Goal: Information Seeking & Learning: Learn about a topic

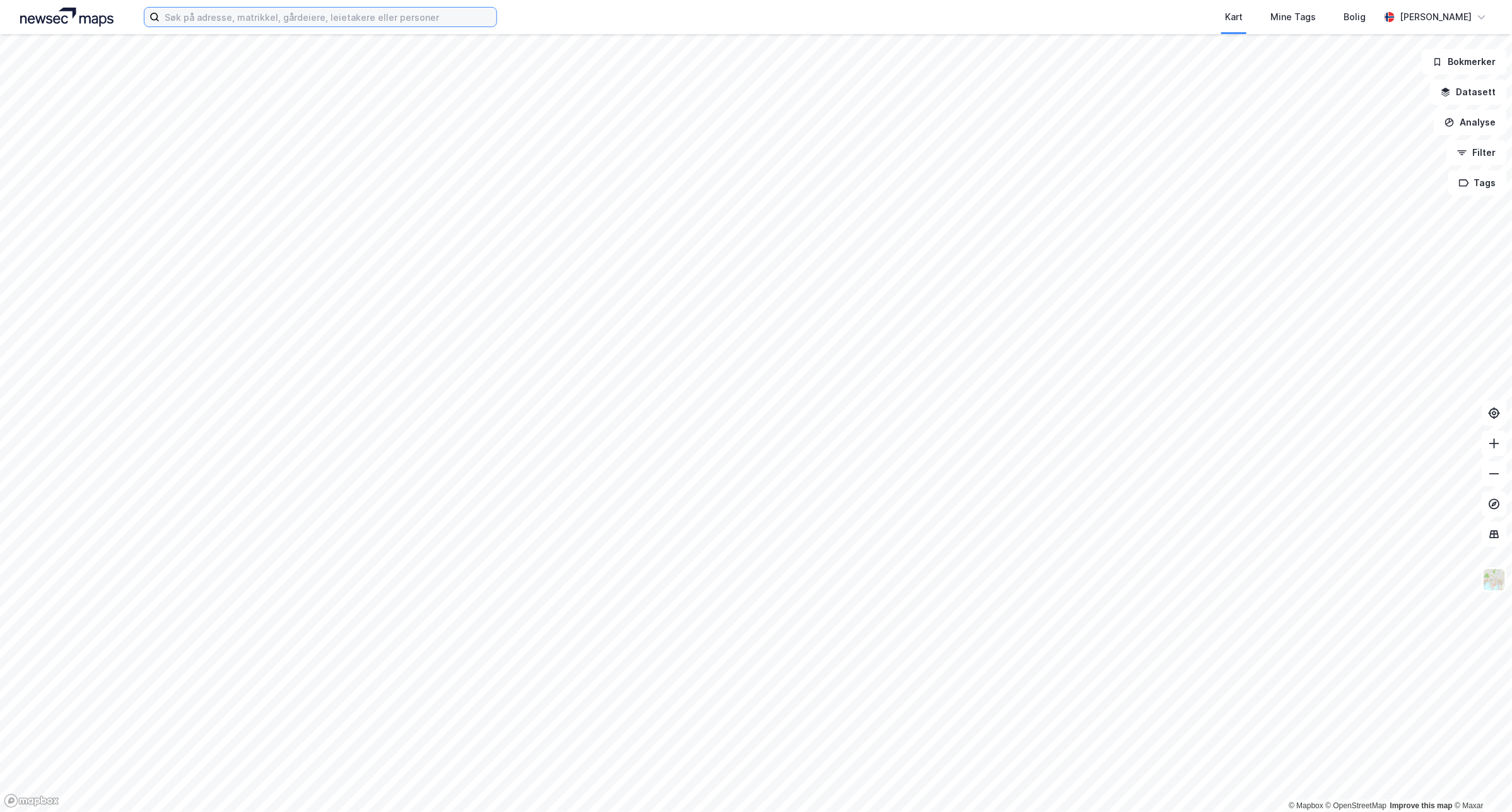
click at [328, 10] on input at bounding box center [328, 18] width 337 height 19
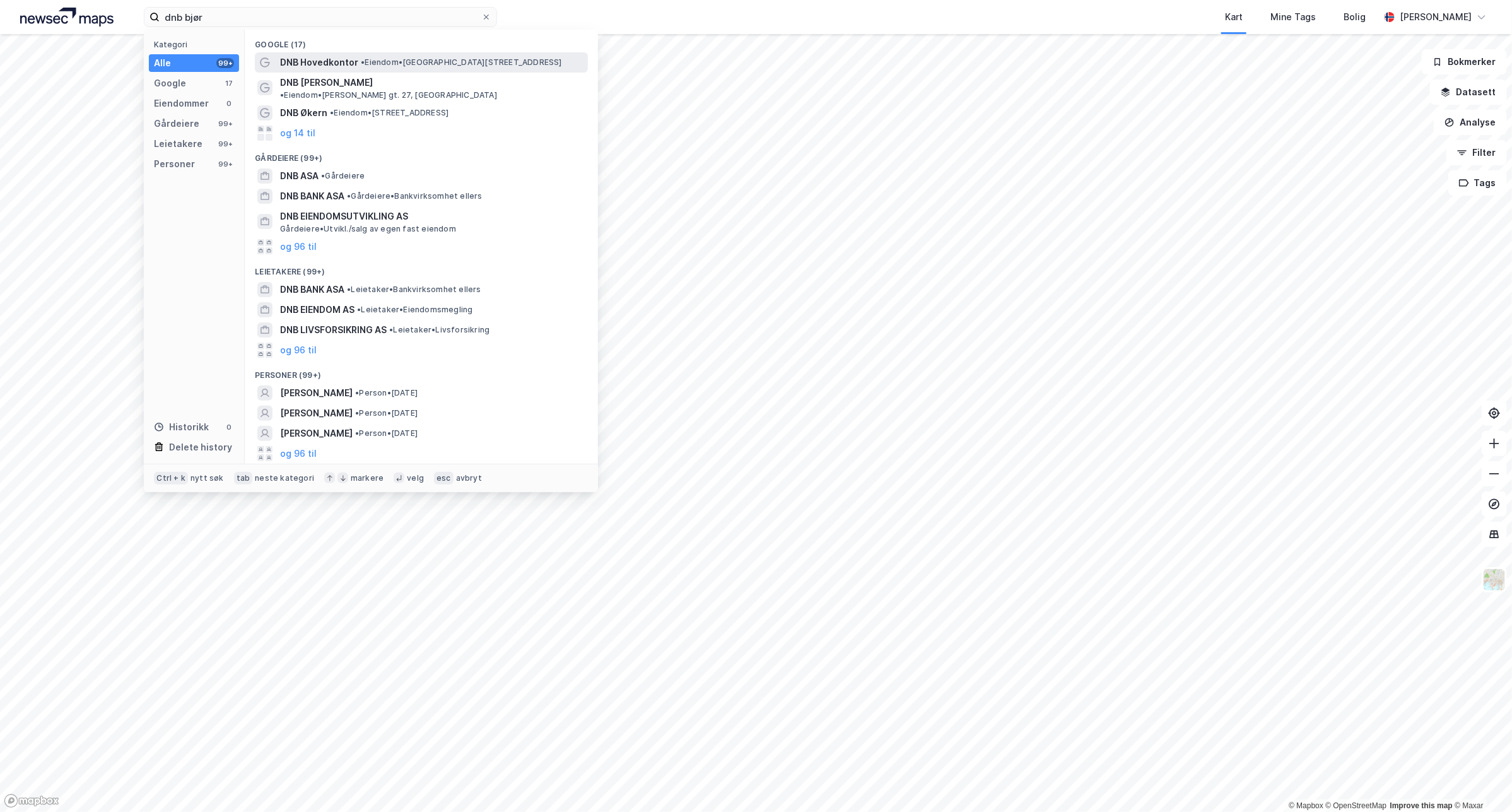
click at [436, 63] on span "• Eiendom • [STREET_ADDRESS]" at bounding box center [461, 61] width 201 height 10
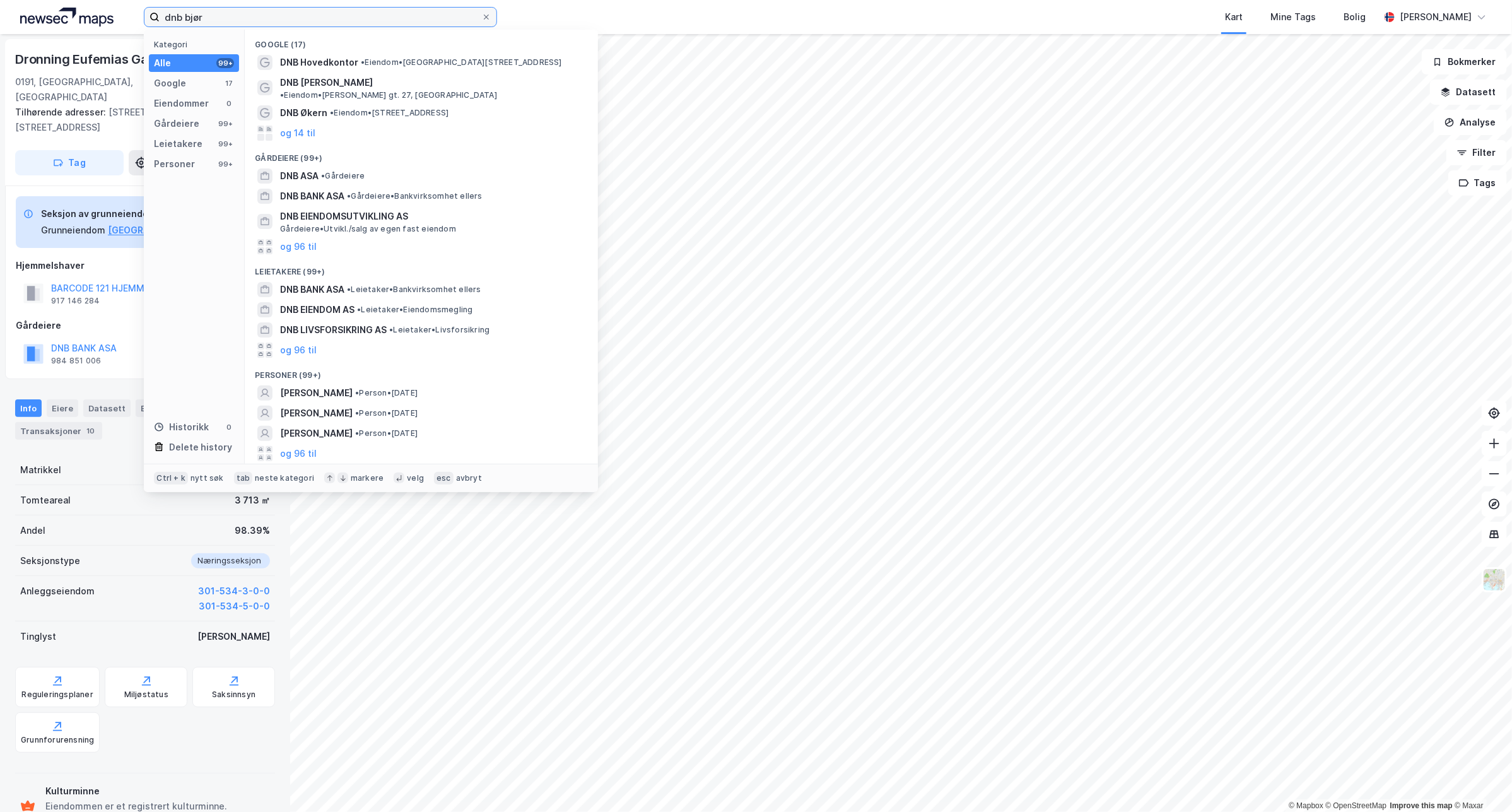
click at [257, 17] on input "dnb bjør" at bounding box center [320, 18] width 322 height 19
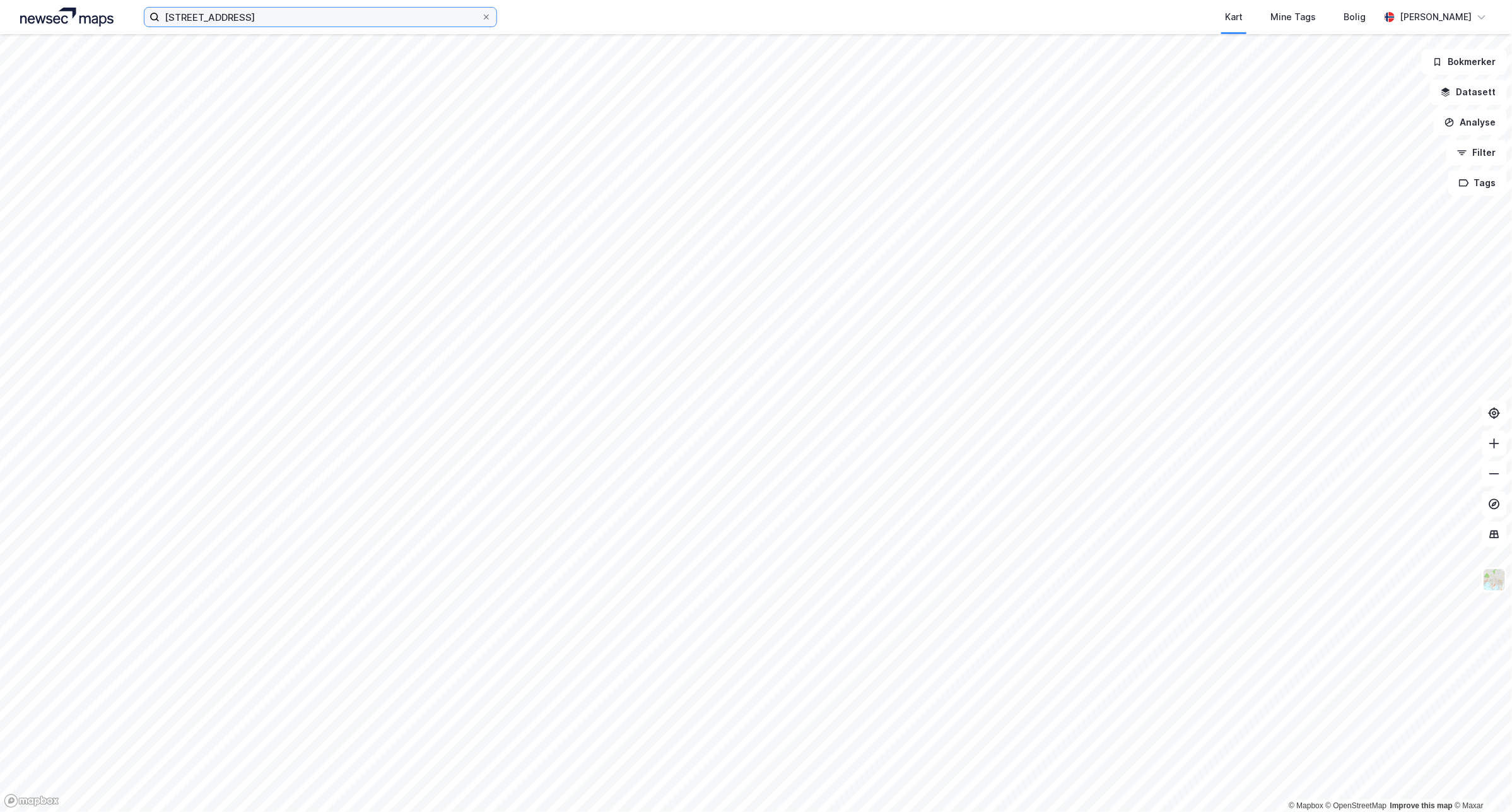
click at [272, 17] on input "[STREET_ADDRESS]" at bounding box center [320, 18] width 322 height 19
type input "b"
type input "[STREET_ADDRESS]"
click at [344, 11] on input "[STREET_ADDRESS]" at bounding box center [320, 18] width 322 height 19
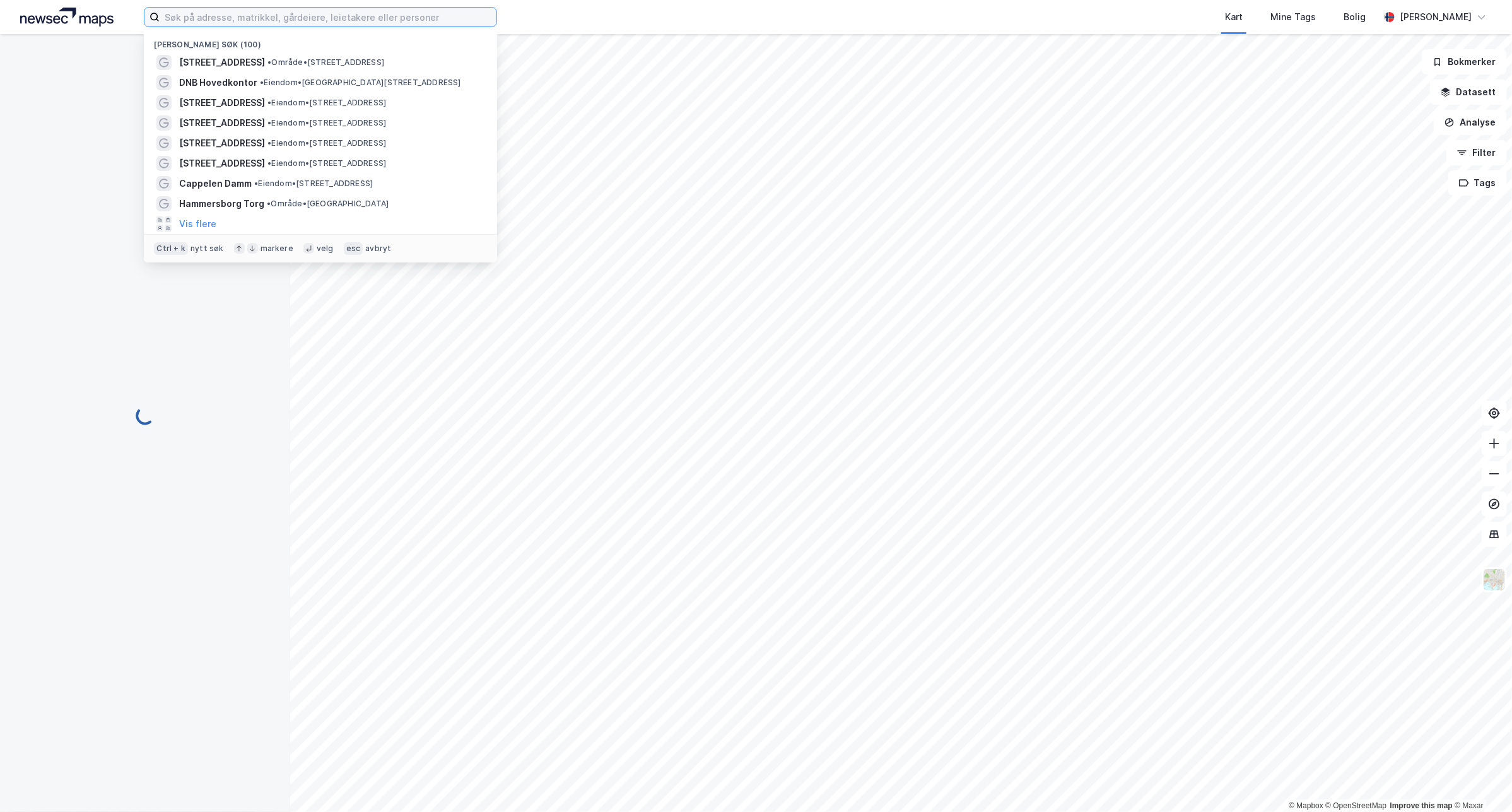
click at [281, 11] on input at bounding box center [328, 18] width 337 height 19
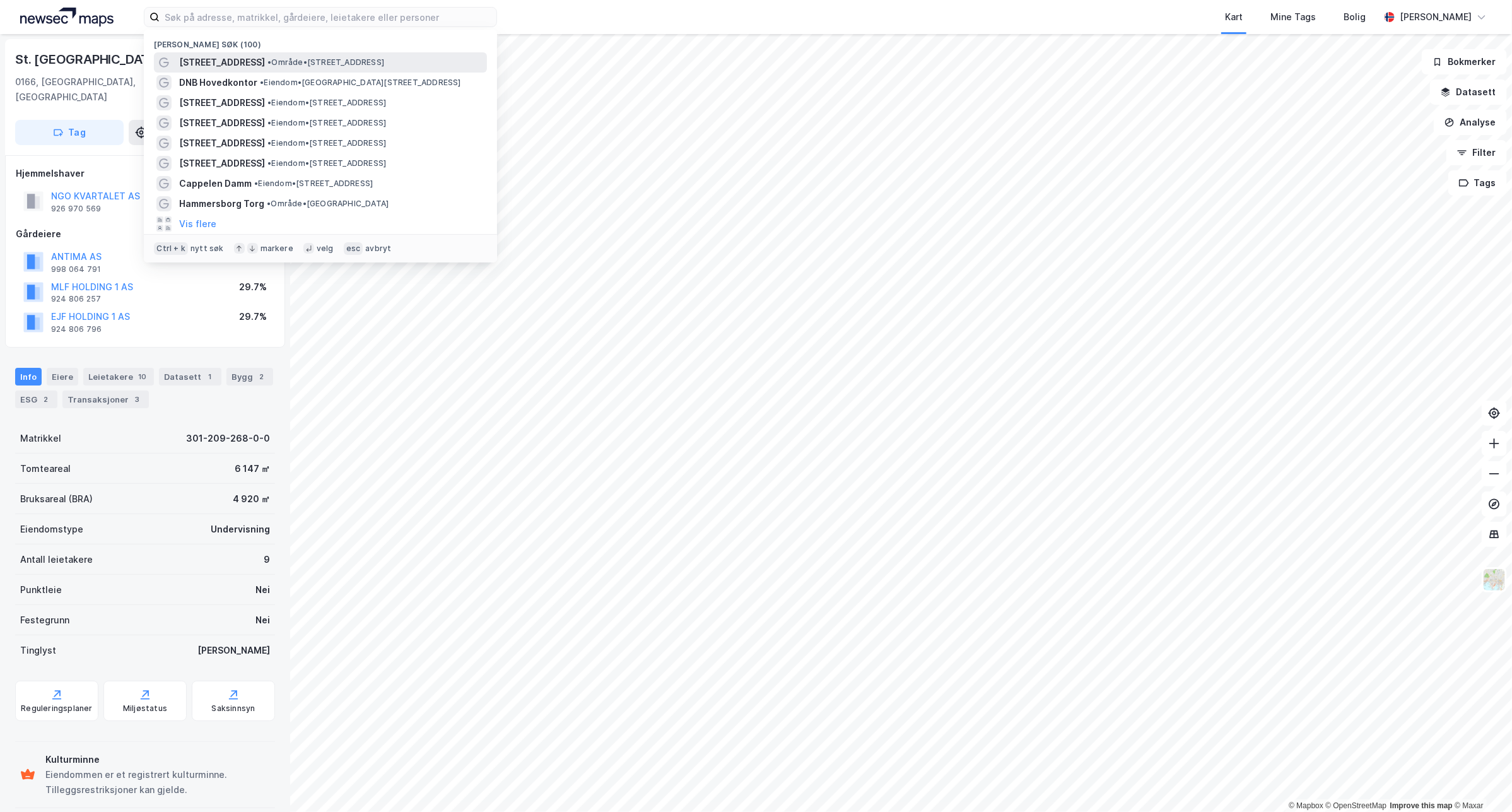
click at [371, 61] on span "• Område • Bryggegata 9, 0250 Oslo" at bounding box center [326, 61] width 117 height 10
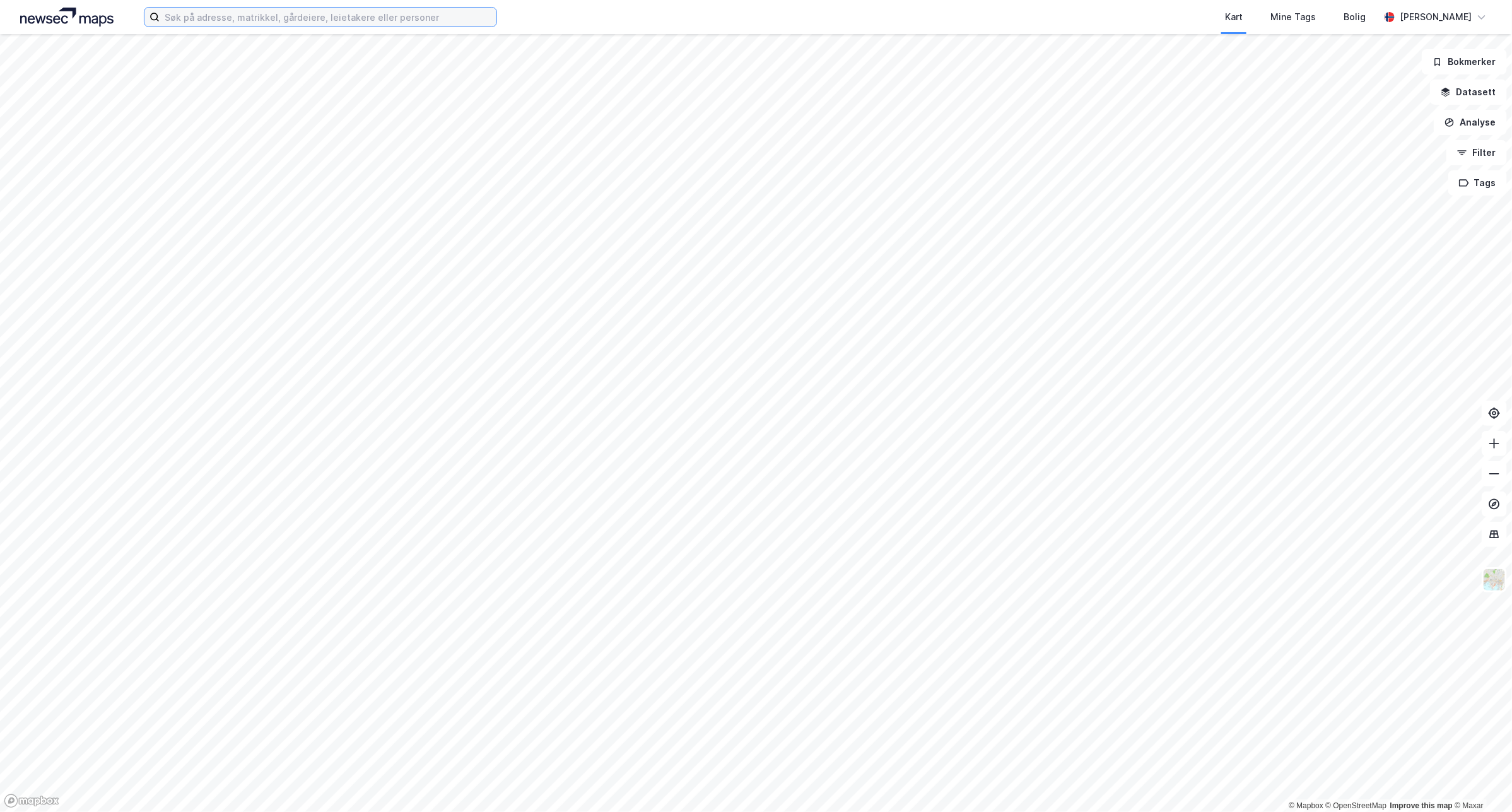
click at [453, 23] on input at bounding box center [328, 18] width 337 height 19
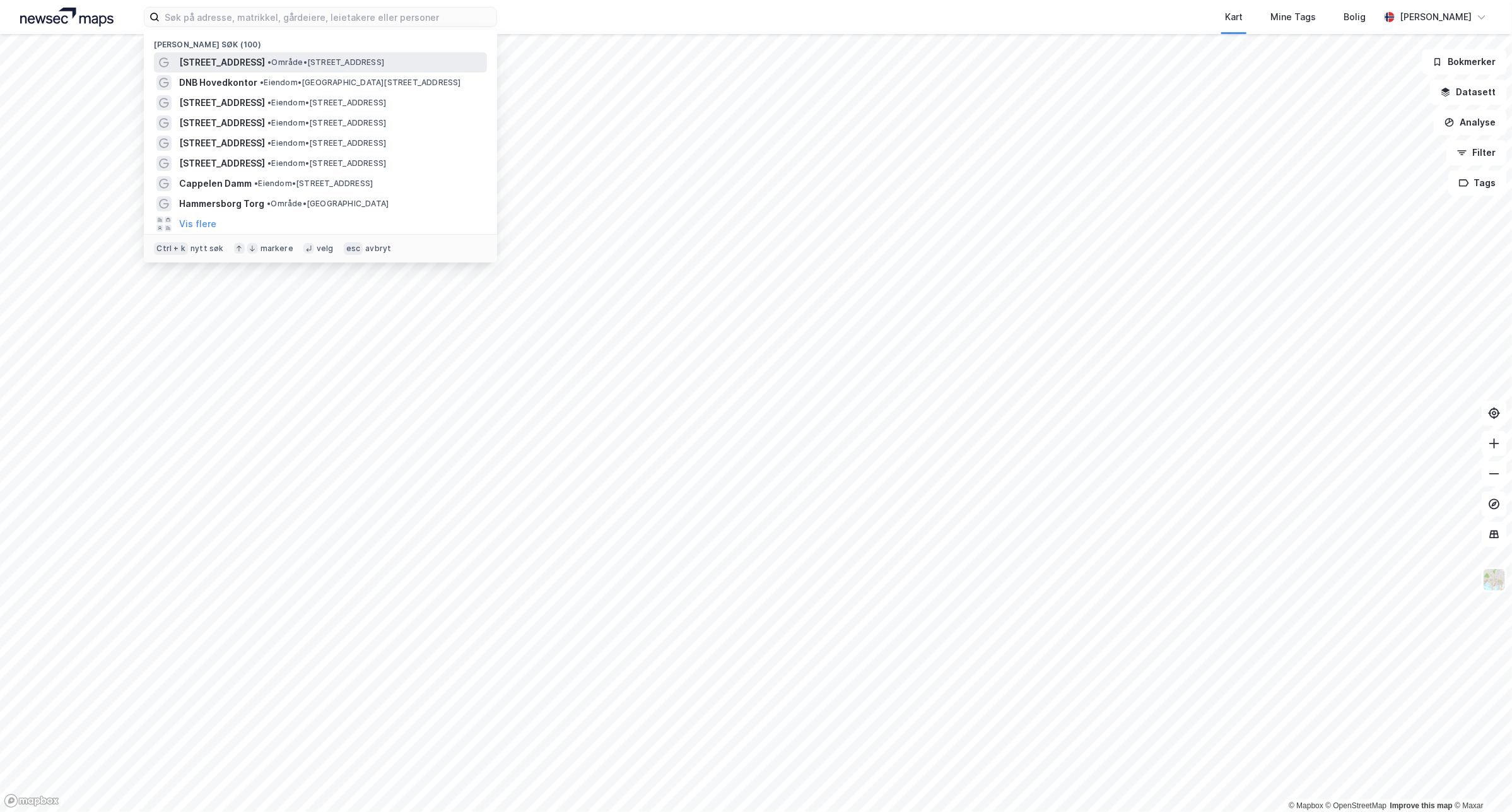
click at [317, 60] on span "• Område • Bryggegata 9, 0250 Oslo" at bounding box center [326, 61] width 117 height 10
click at [373, 19] on input at bounding box center [328, 18] width 337 height 19
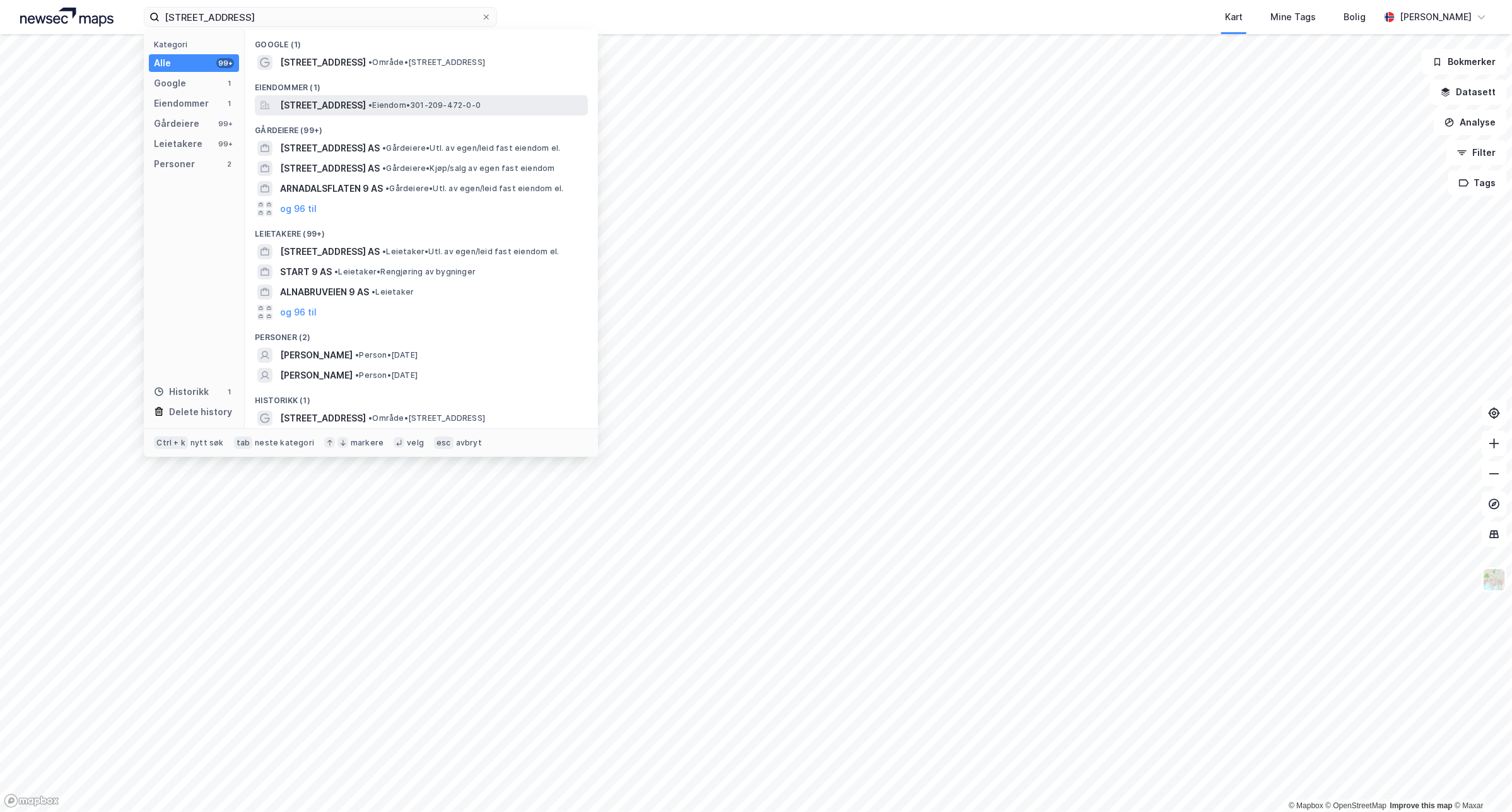
click at [481, 111] on div "Bryggegata 9, 0250, OSLO, OSLO • Eiendom • 301-209-472-0-0" at bounding box center [433, 104] width 305 height 15
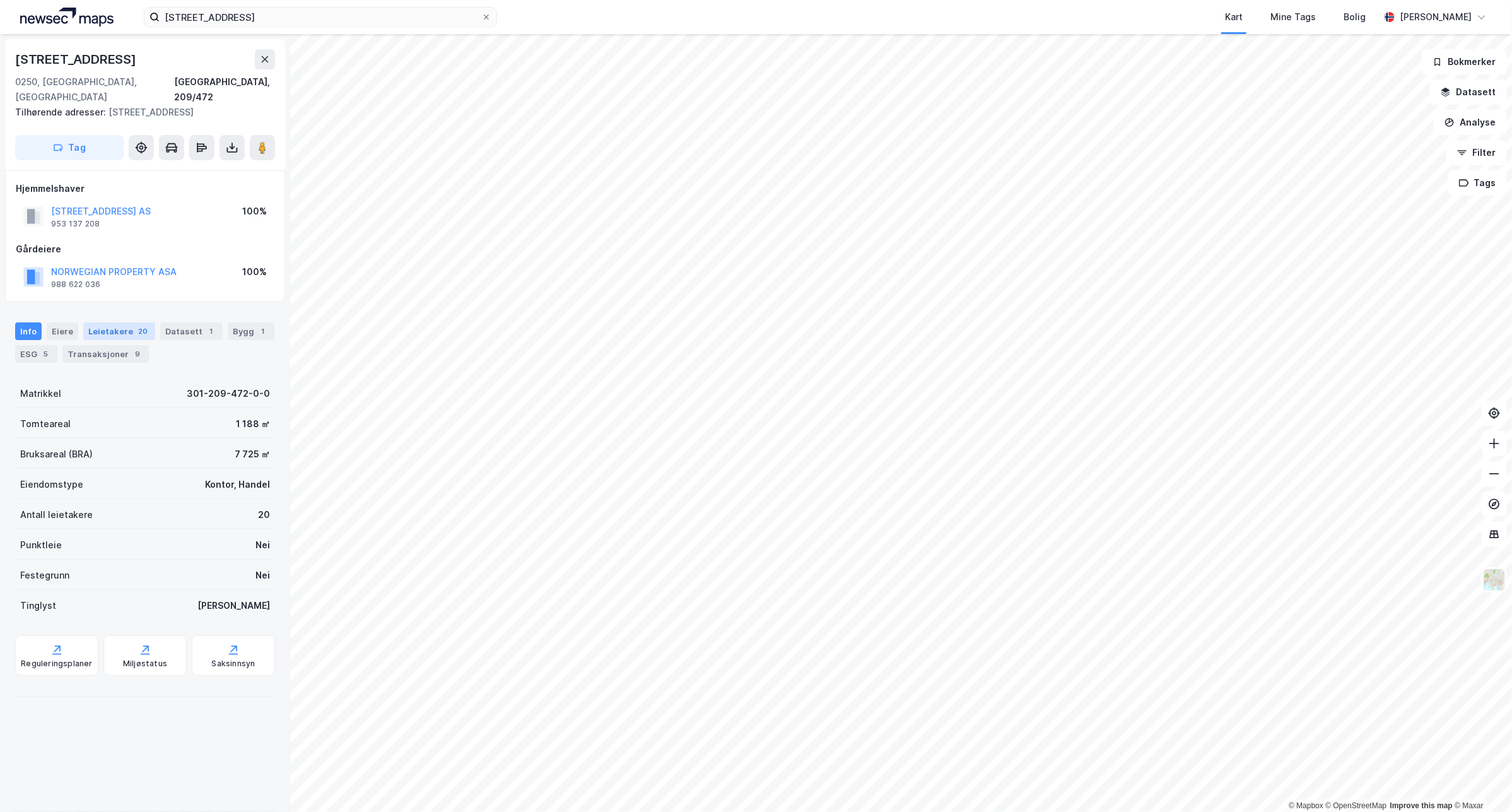
click at [126, 328] on div "Leietakere 20" at bounding box center [119, 331] width 72 height 18
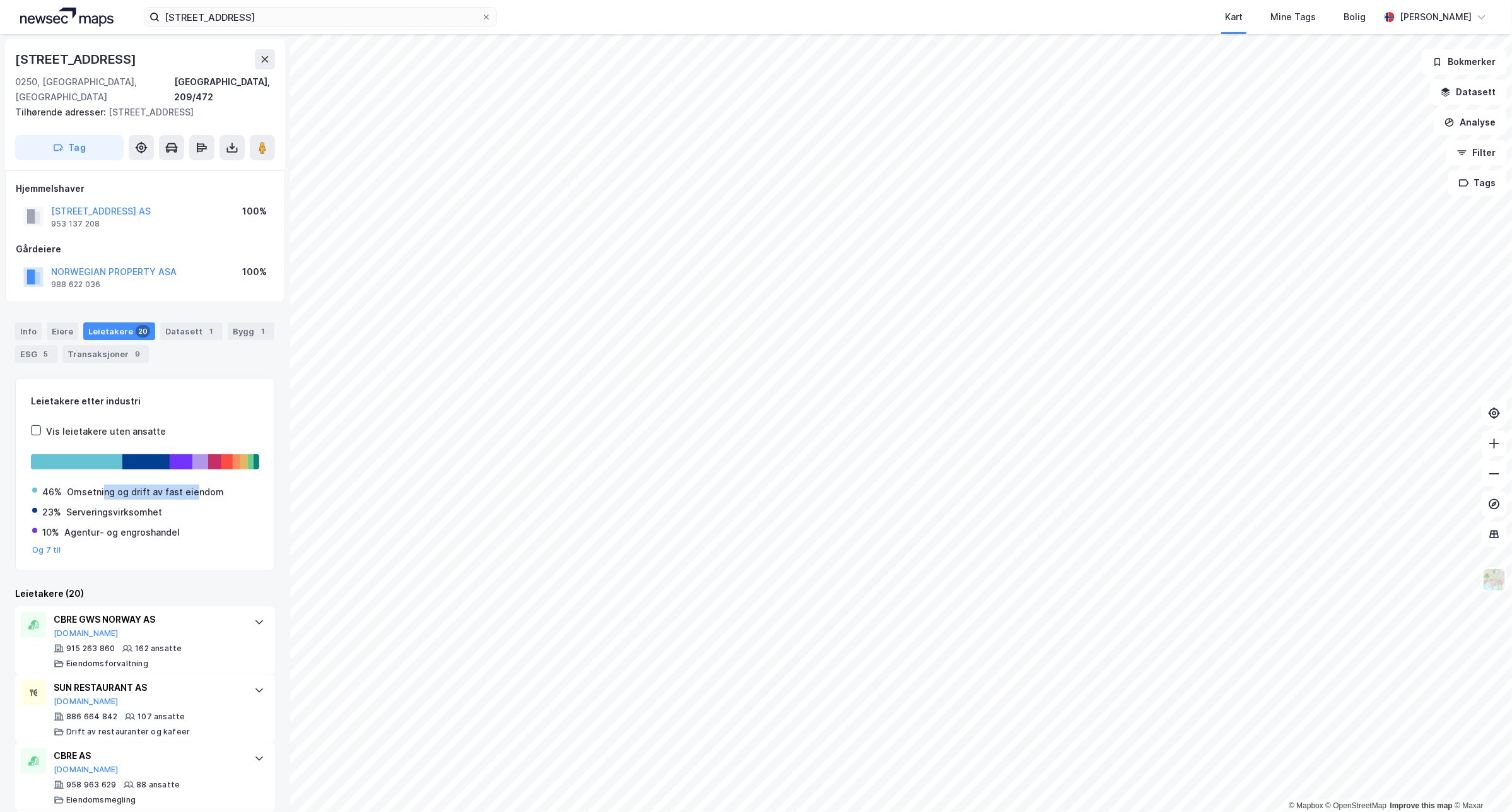
drag, startPoint x: 102, startPoint y: 486, endPoint x: 194, endPoint y: 509, distance: 94.8
click at [194, 509] on div "46% Omsetning og drift av fast eiendom 23% Serveringsvirksomhet 10% Agentur- og…" at bounding box center [145, 514] width 228 height 81
click at [192, 564] on div "Leietakere etter industri Vis leietakere uten ansatte 46% Omsetning og drift av…" at bounding box center [145, 474] width 260 height 193
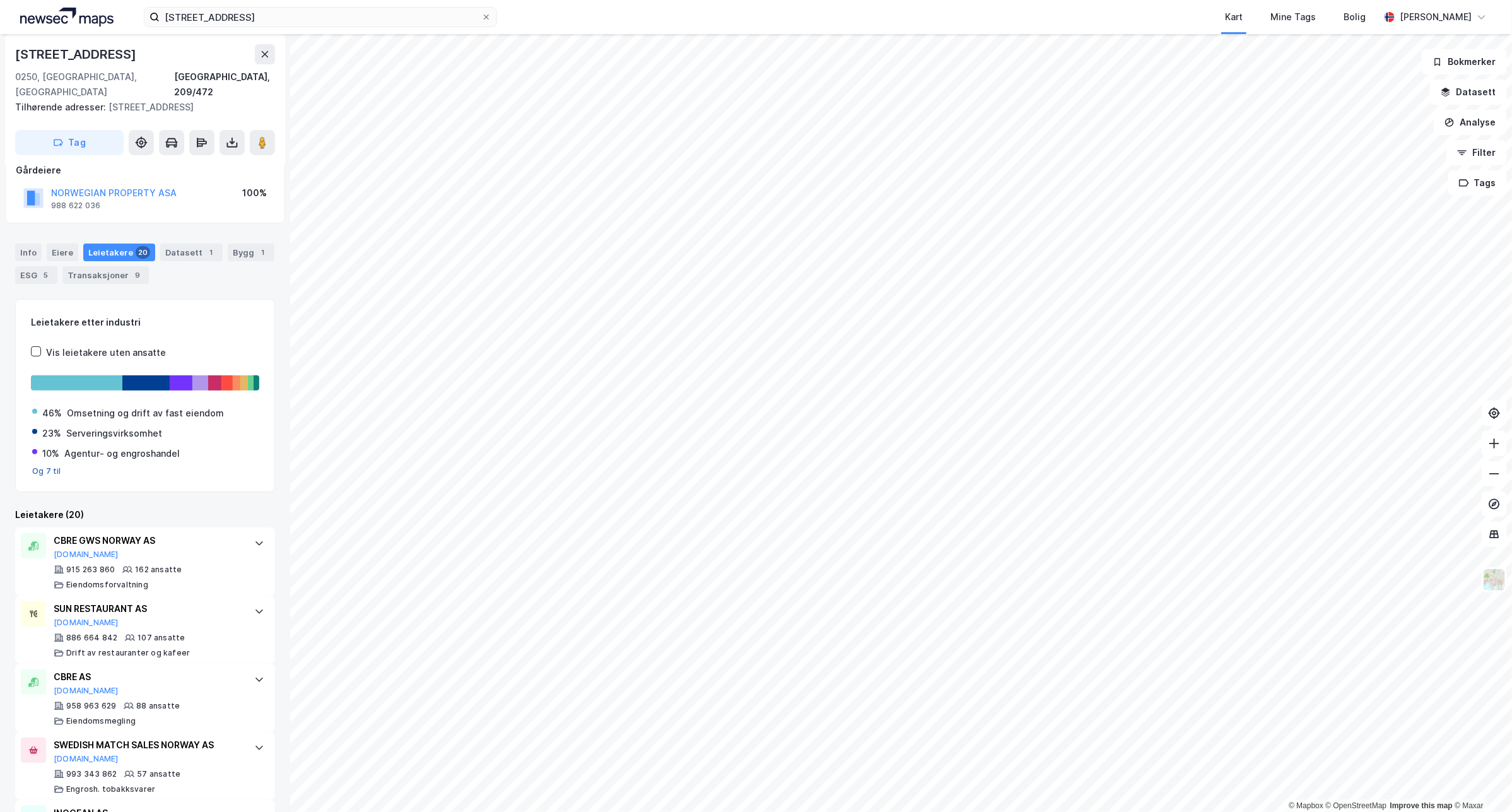
click at [52, 477] on button "Og 7 til" at bounding box center [47, 471] width 29 height 10
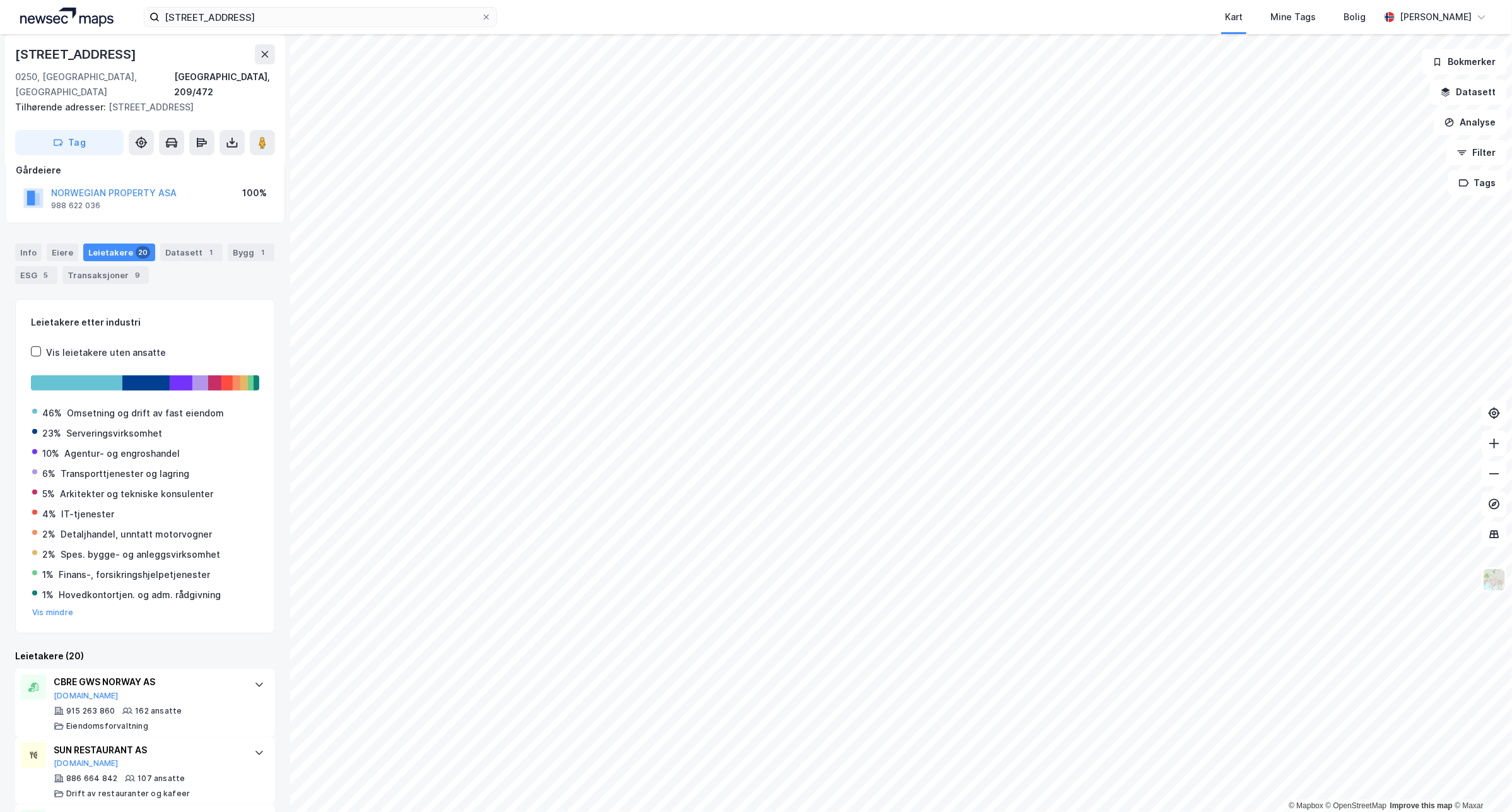
click at [54, 602] on div "1%" at bounding box center [47, 594] width 11 height 15
click at [55, 609] on button "Vis mindre" at bounding box center [53, 612] width 41 height 10
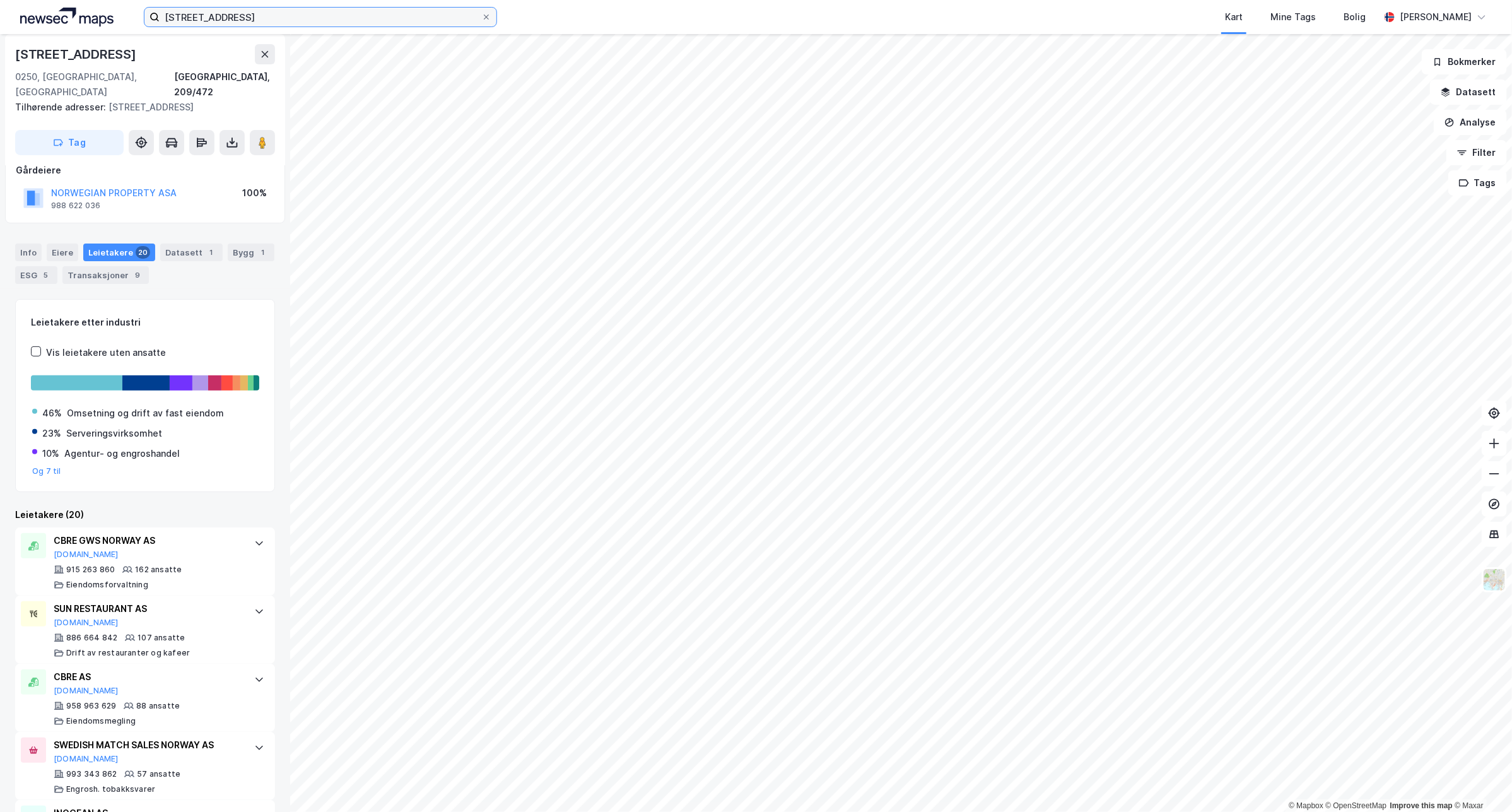
click at [253, 12] on input "[STREET_ADDRESS]" at bounding box center [320, 18] width 322 height 19
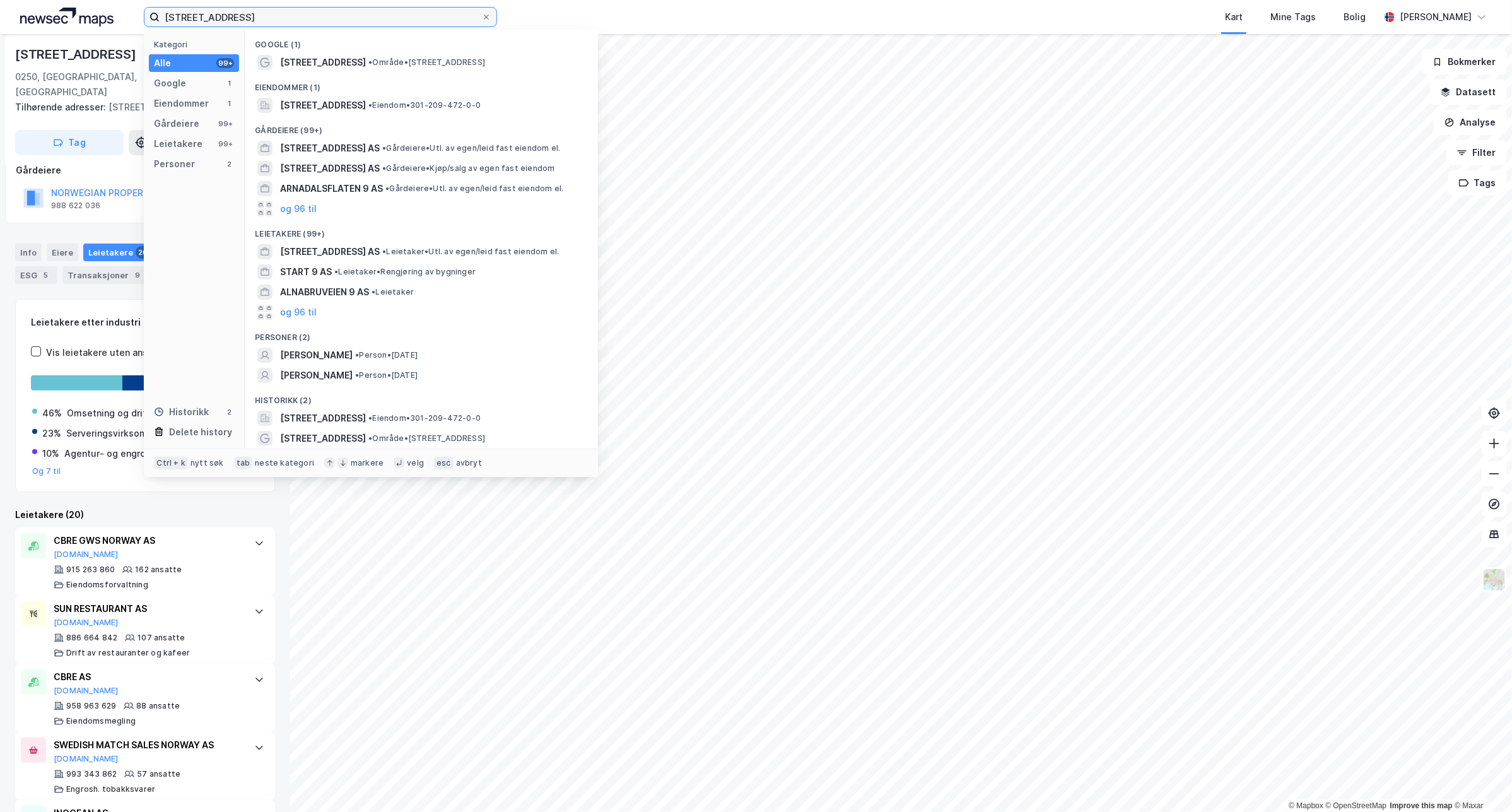
click at [253, 12] on input "[STREET_ADDRESS]" at bounding box center [320, 18] width 322 height 19
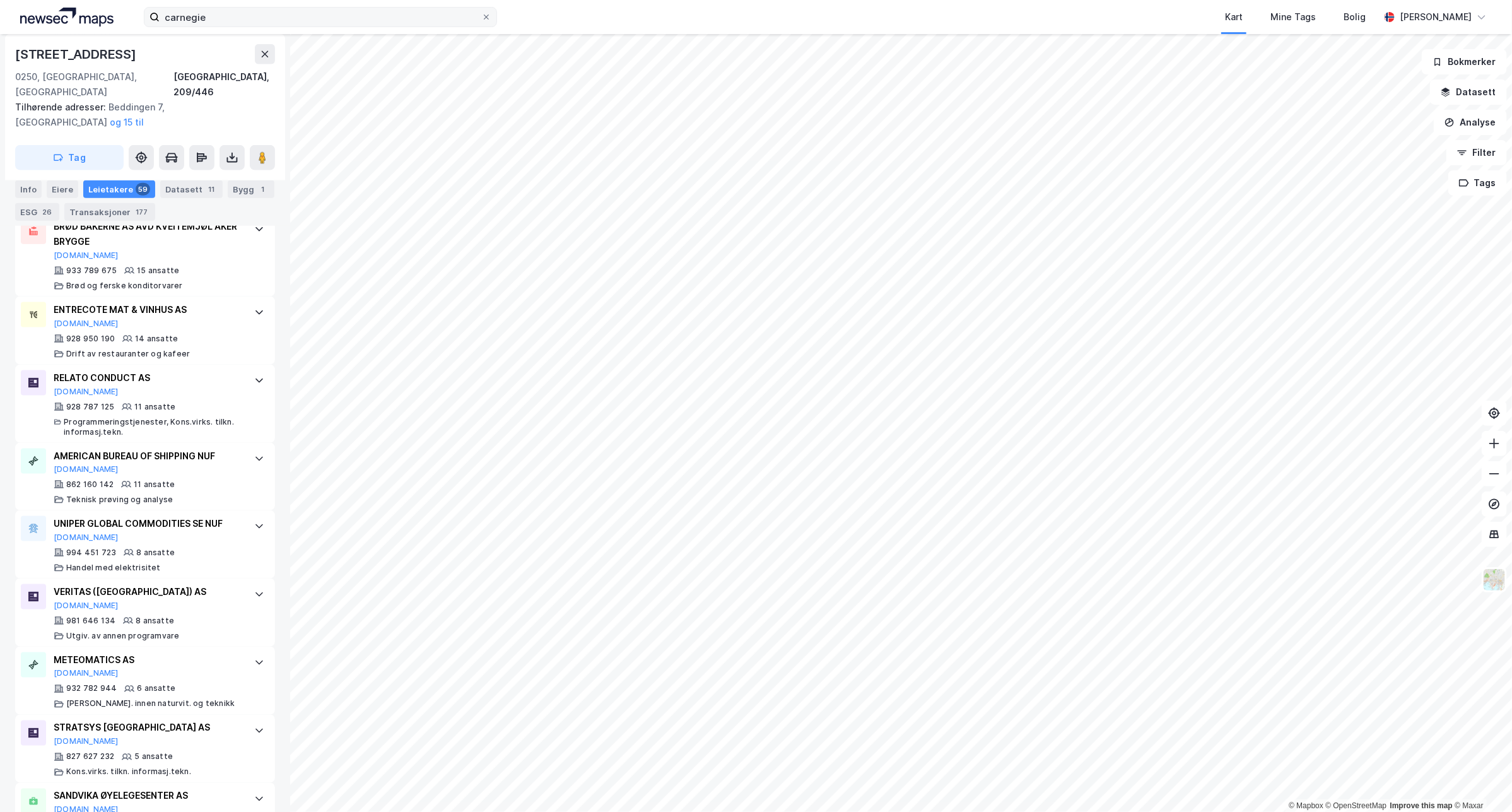
scroll to position [788, 0]
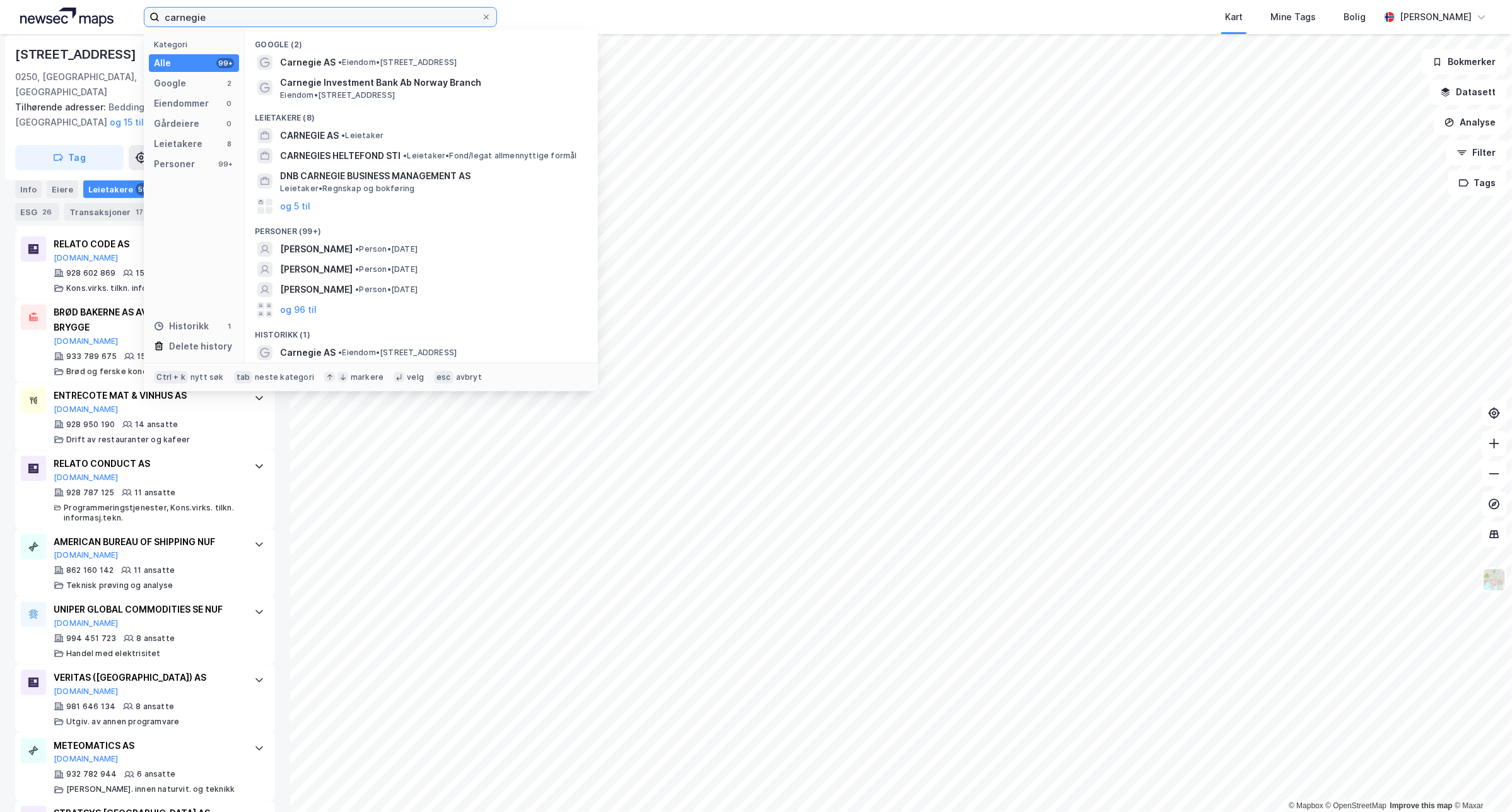
click at [295, 10] on input "carnegie" at bounding box center [320, 18] width 322 height 19
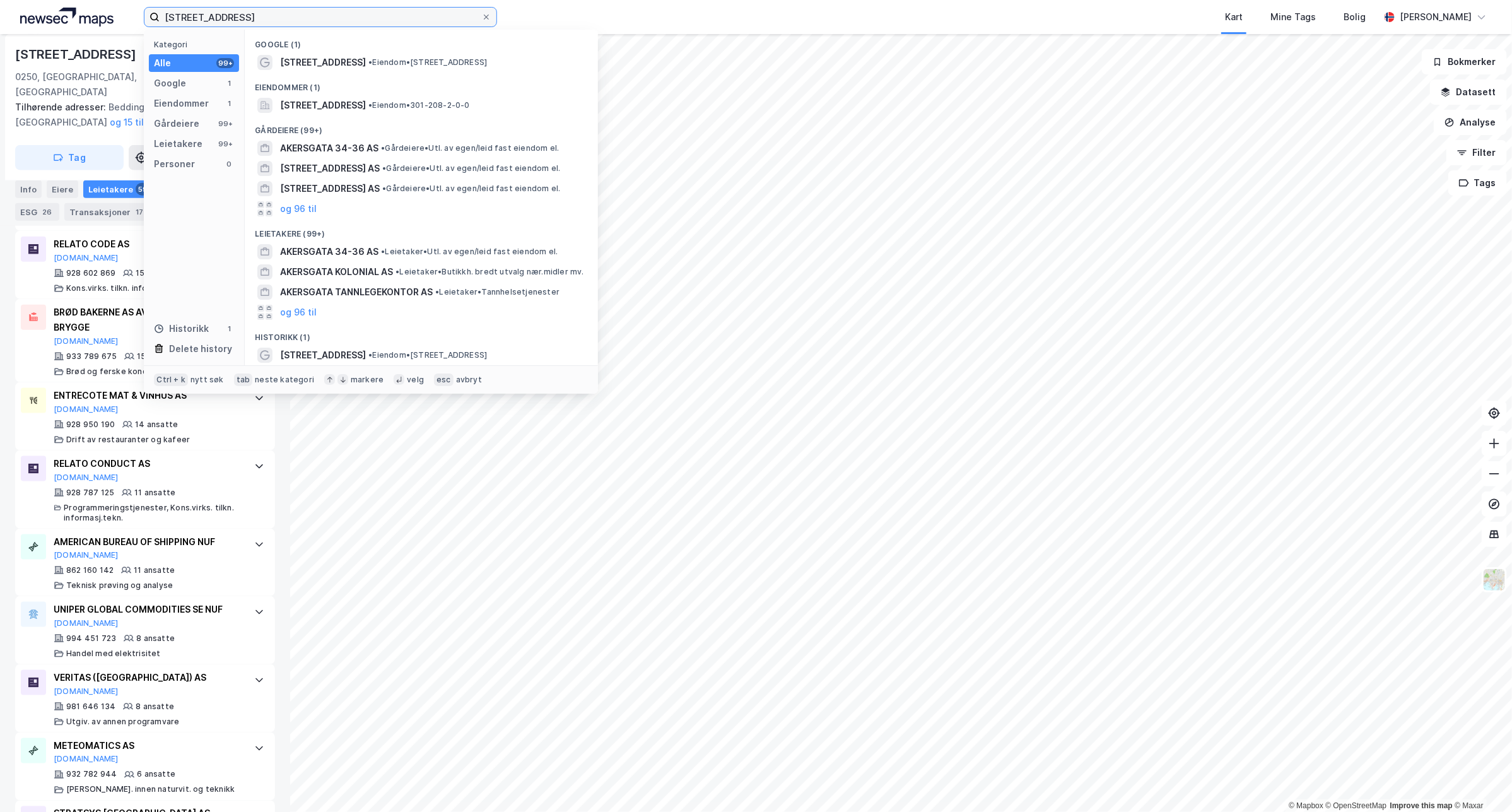
type input "akersgata 34"
click at [310, 51] on div "Google (1)" at bounding box center [421, 41] width 353 height 23
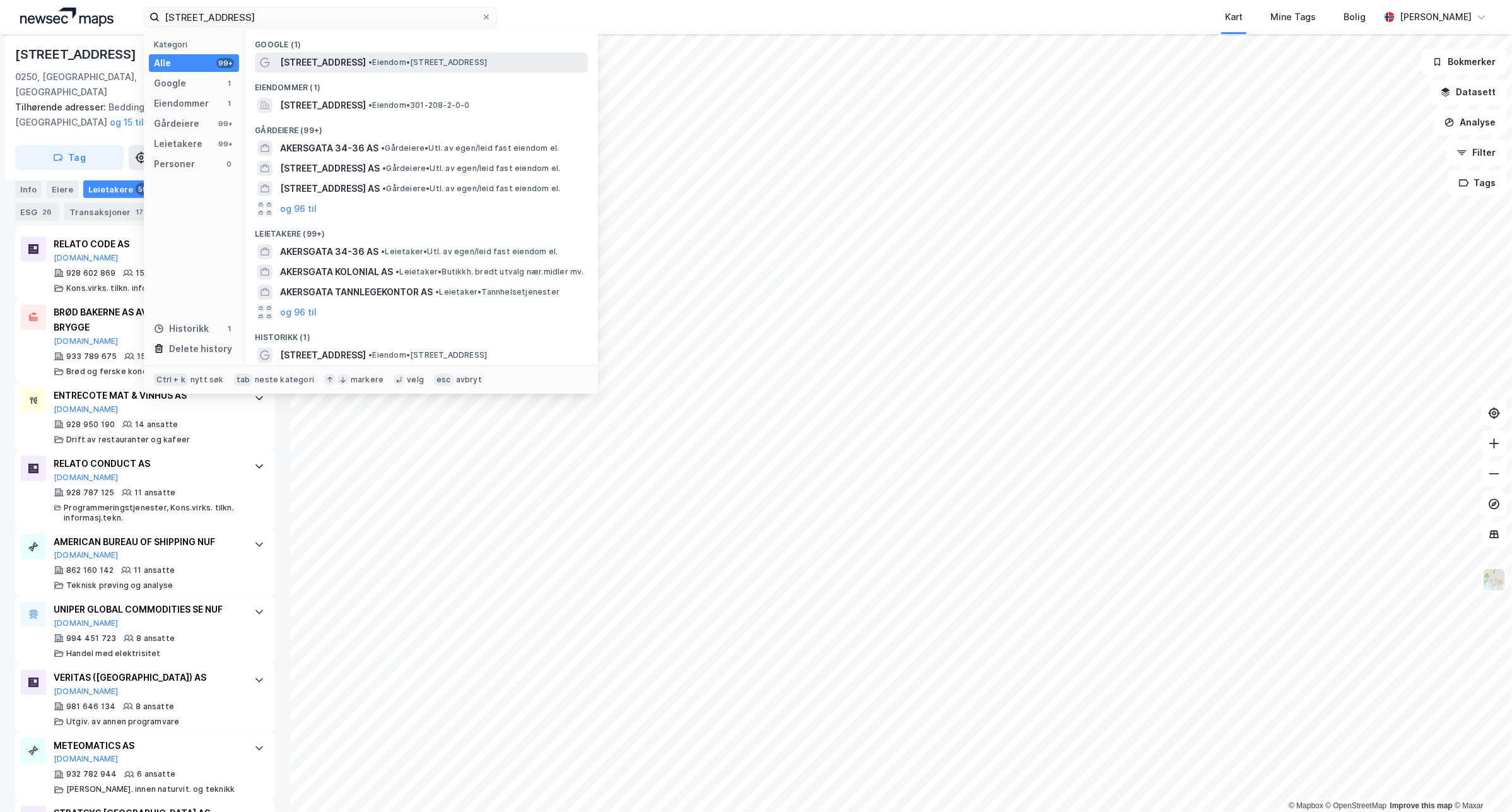
click at [315, 70] on div "Akersgata 34 • Eiendom • Akersgata 34, 0180 Oslo" at bounding box center [420, 62] width 333 height 20
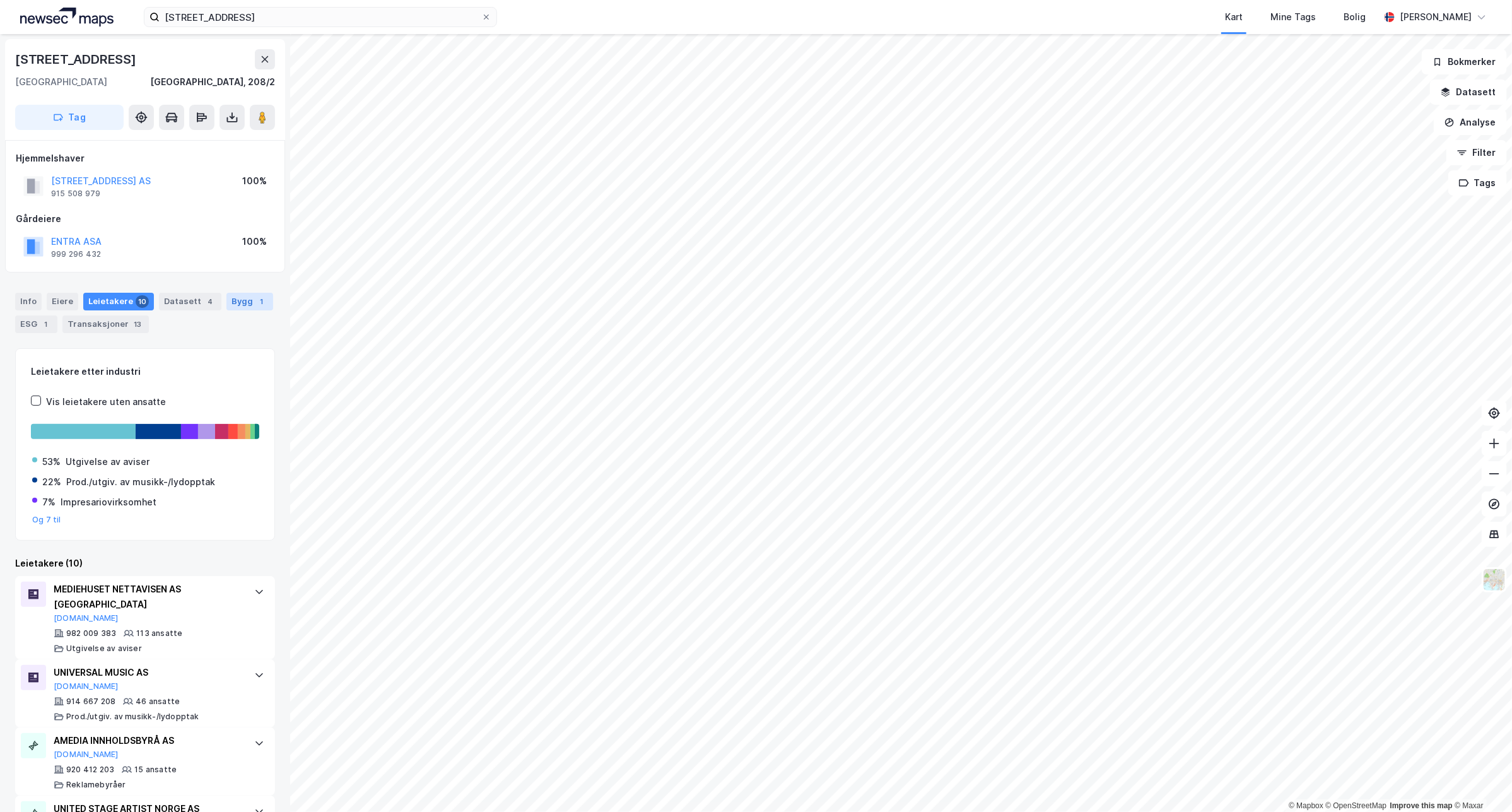
click at [230, 299] on div "Bygg 1" at bounding box center [249, 301] width 47 height 18
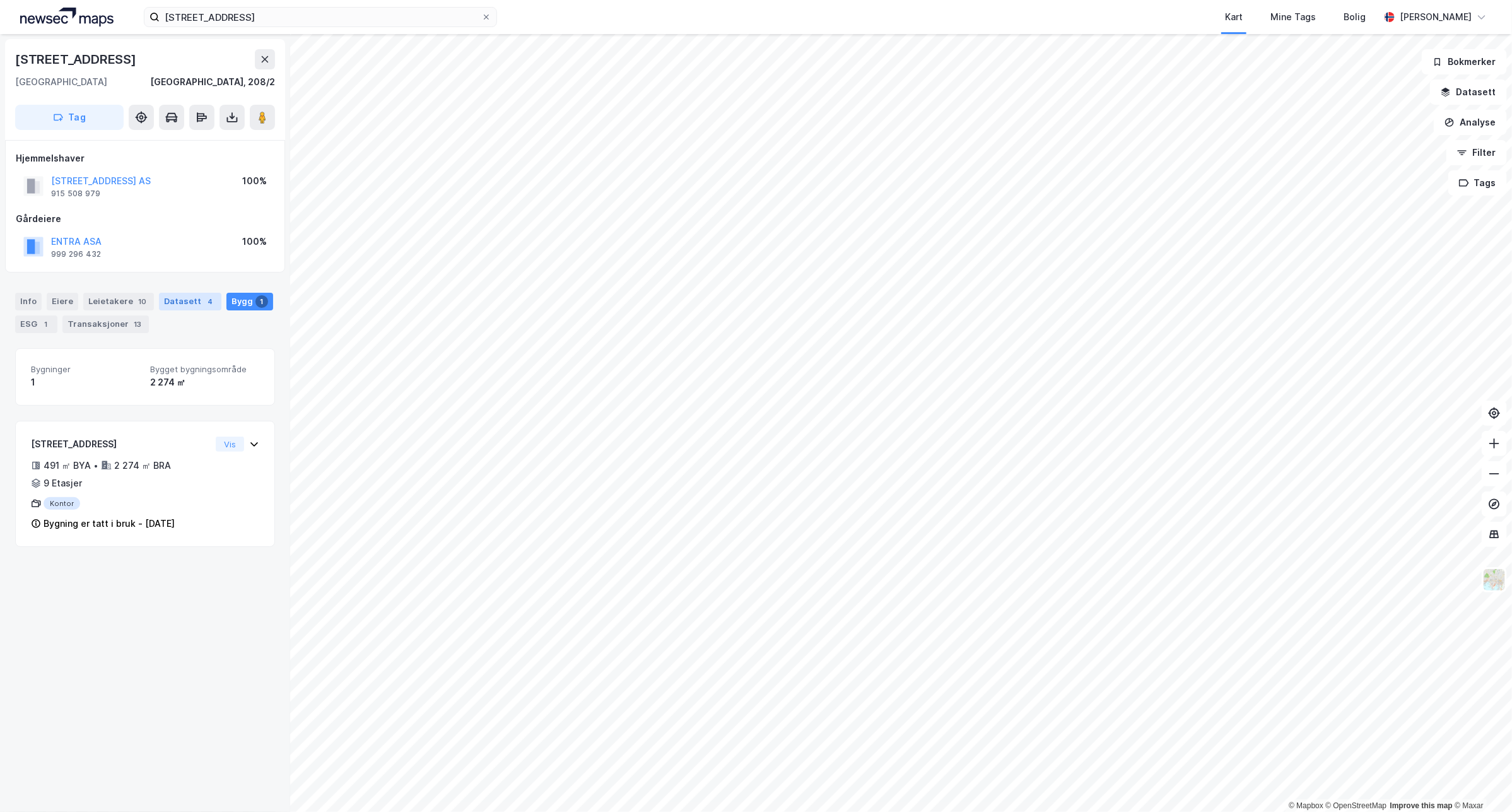
click at [172, 301] on div "Datasett 4" at bounding box center [190, 301] width 62 height 18
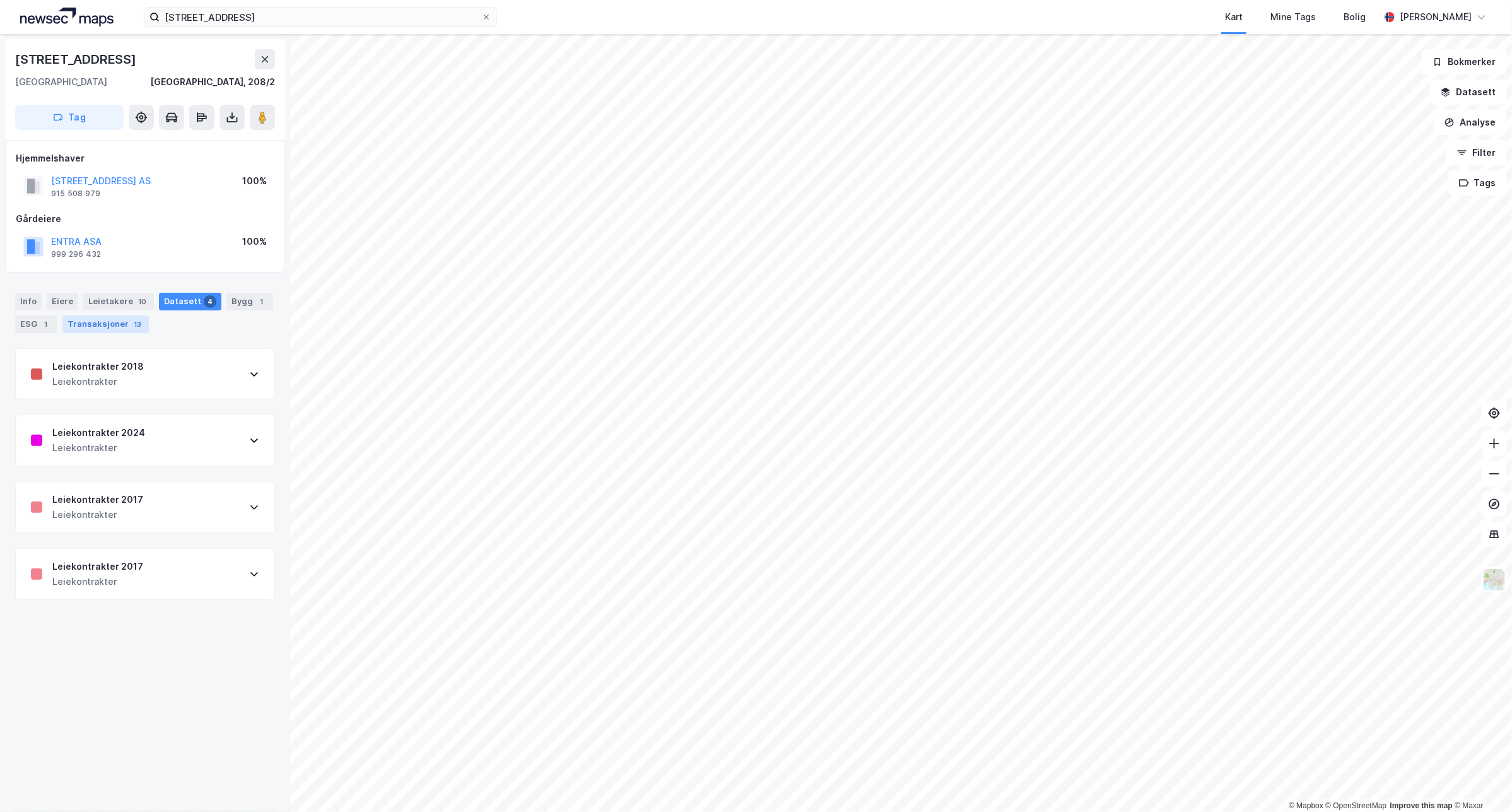
click at [111, 320] on div "Transaksjoner 13" at bounding box center [105, 324] width 86 height 18
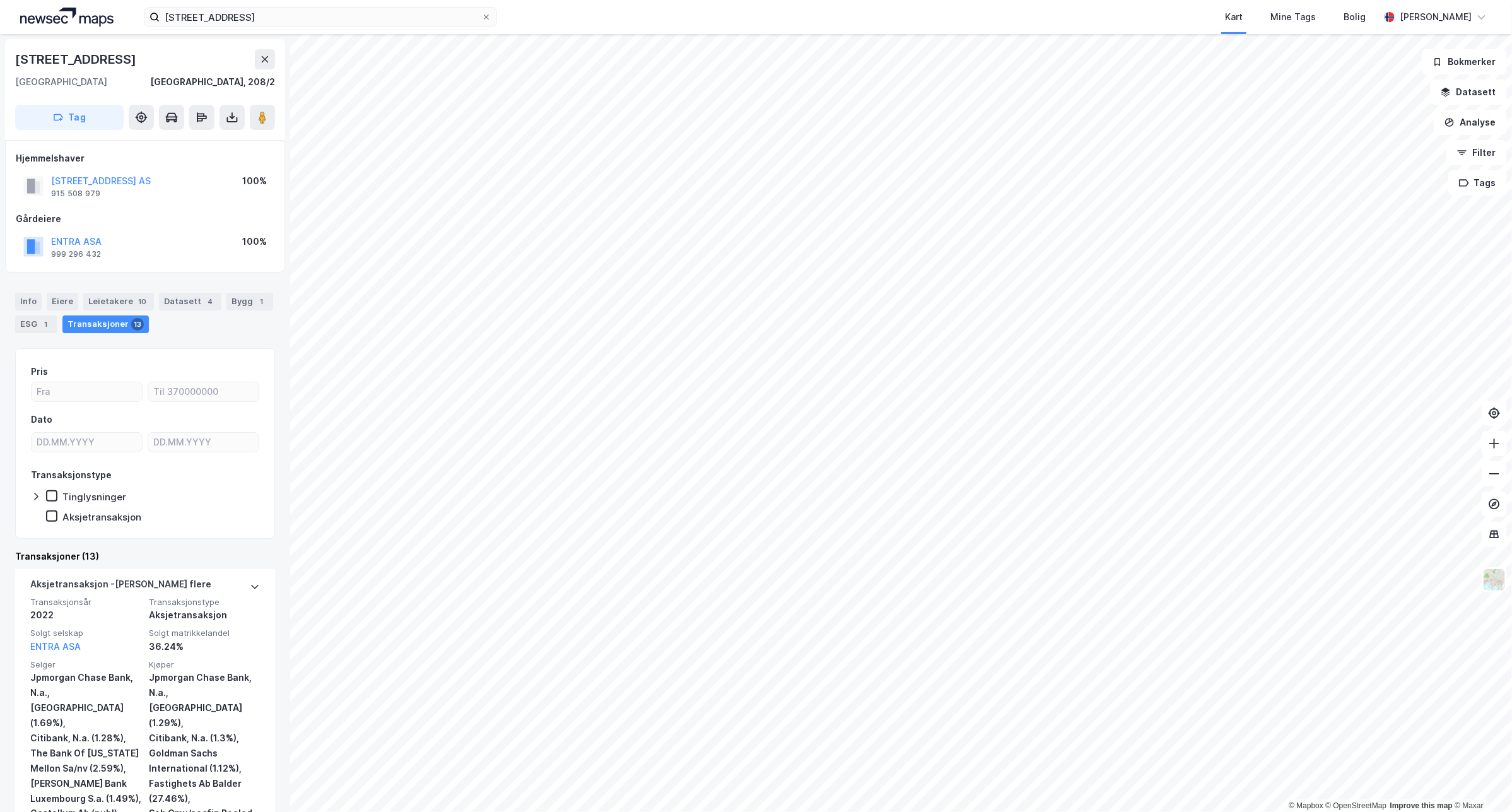
click at [183, 311] on div "Info Eiere Leietakere 10 Datasett 4 Bygg 1 ESG 1 Transaksjoner 13" at bounding box center [145, 313] width 260 height 40
click at [191, 302] on div "Datasett 4" at bounding box center [190, 301] width 62 height 18
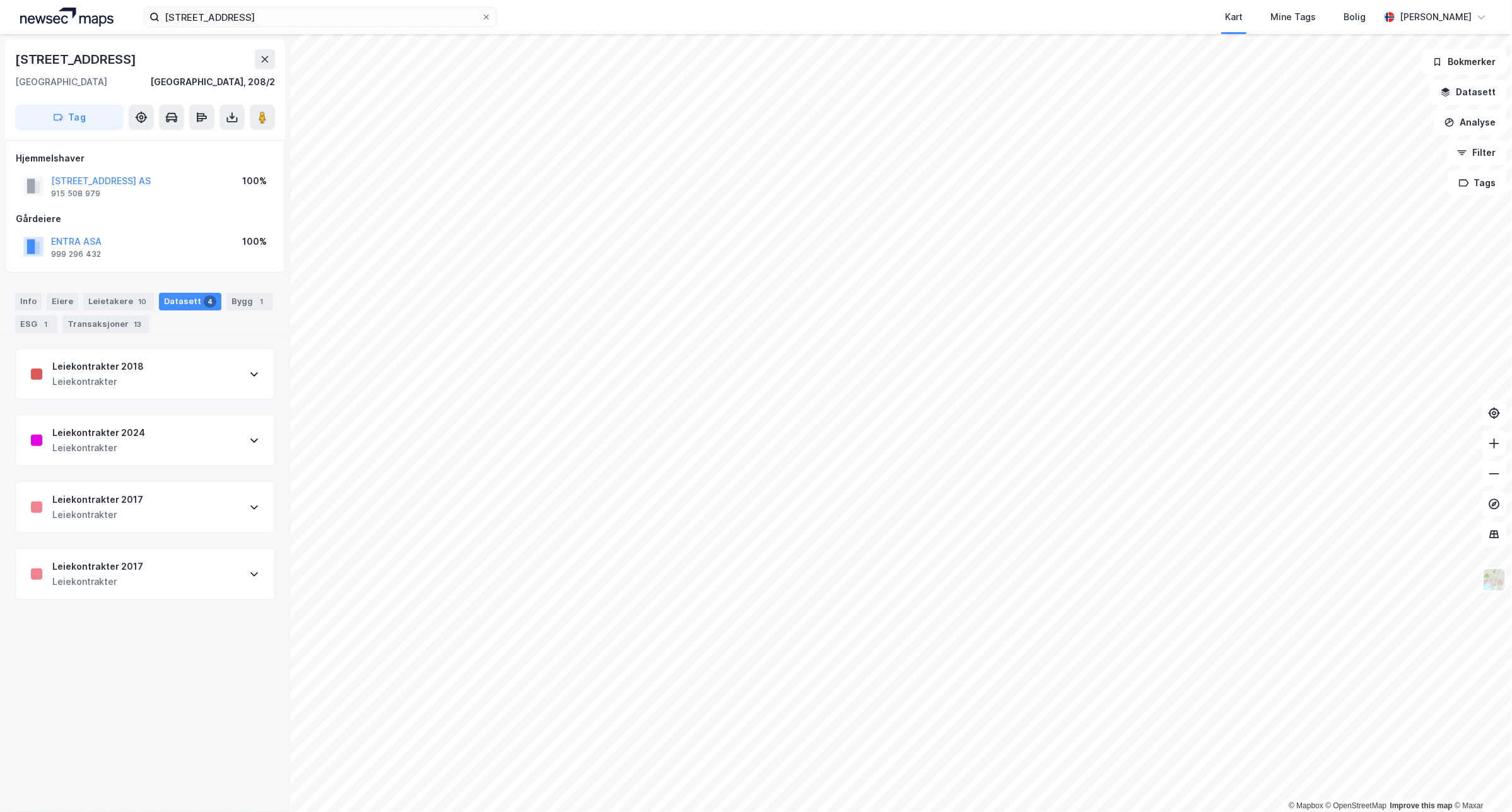
click at [249, 378] on icon at bounding box center [254, 373] width 10 height 10
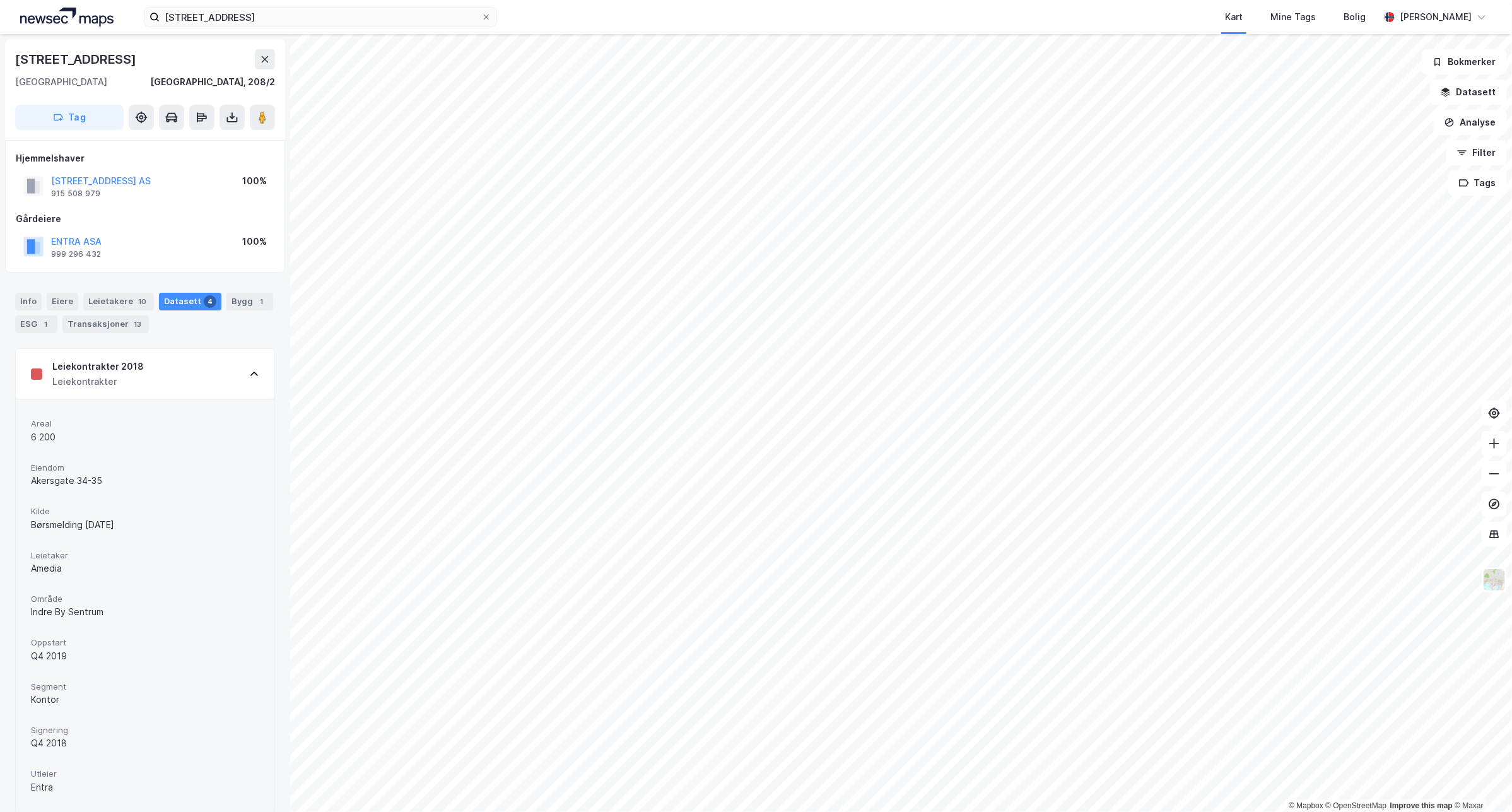
click at [249, 376] on icon at bounding box center [254, 373] width 10 height 10
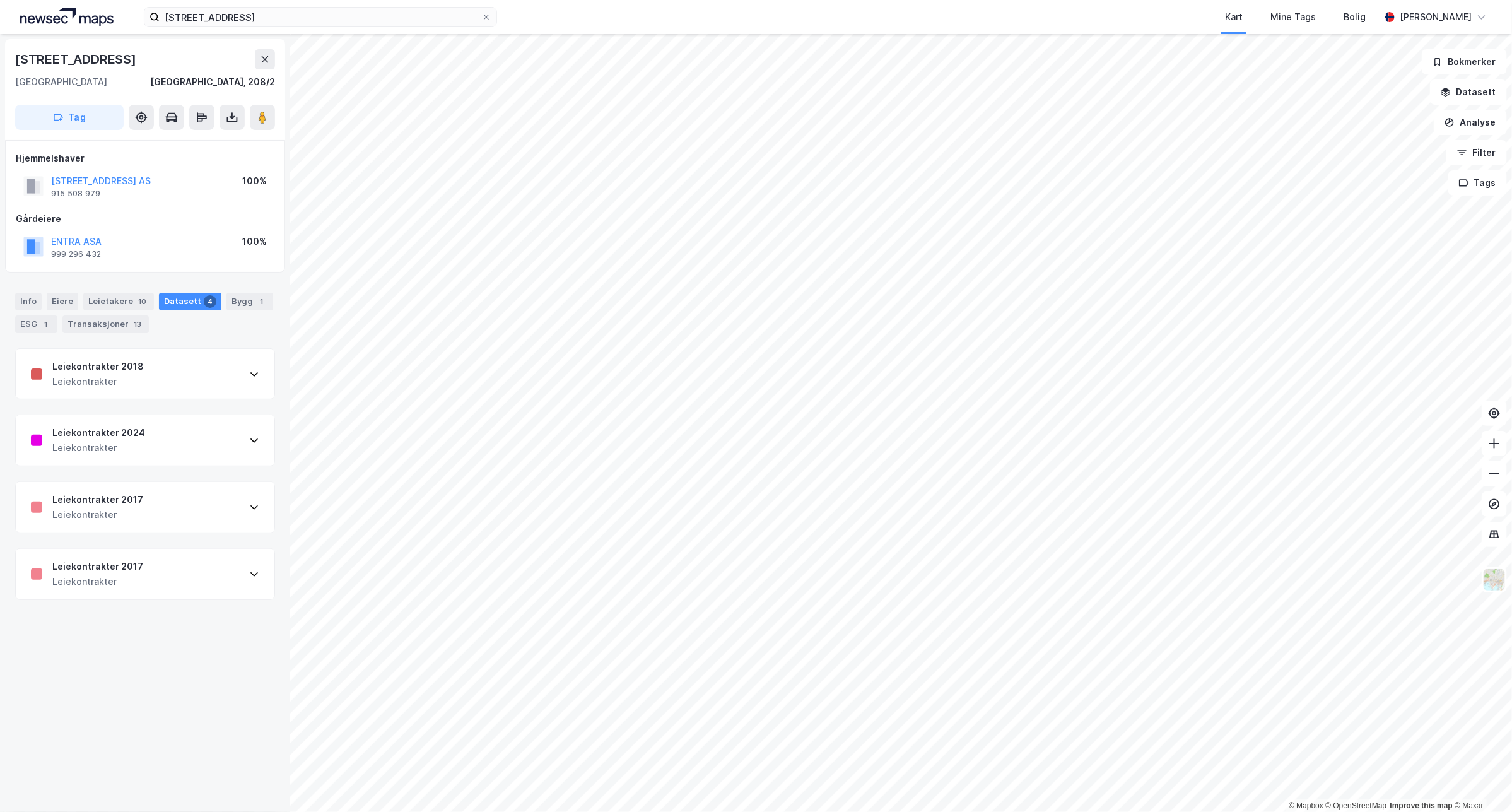
click at [197, 387] on div "Leiekontrakter 2018 Leiekontrakter" at bounding box center [145, 373] width 259 height 50
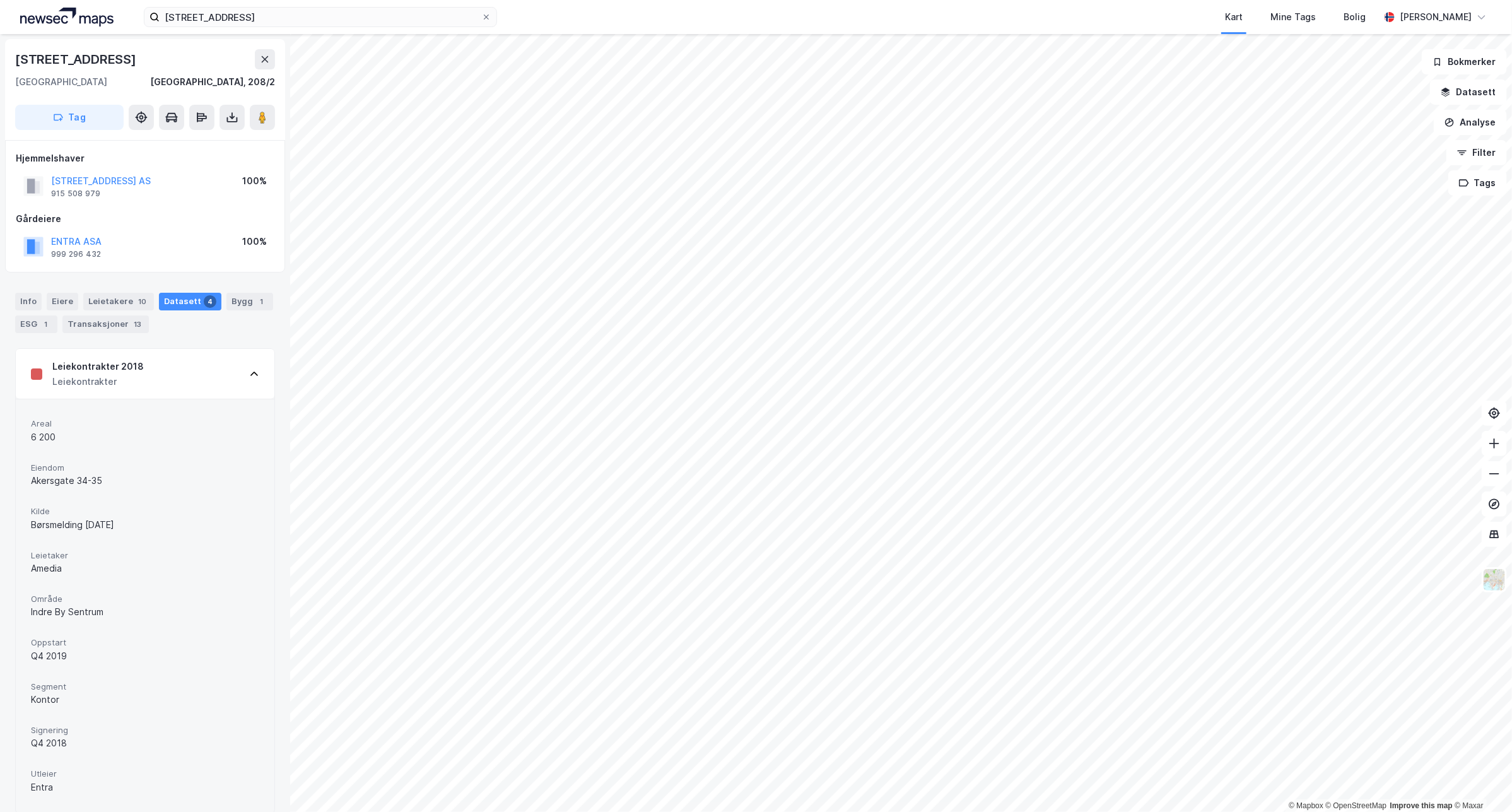
click at [231, 363] on div "Leiekontrakter 2018 Leiekontrakter" at bounding box center [145, 373] width 259 height 50
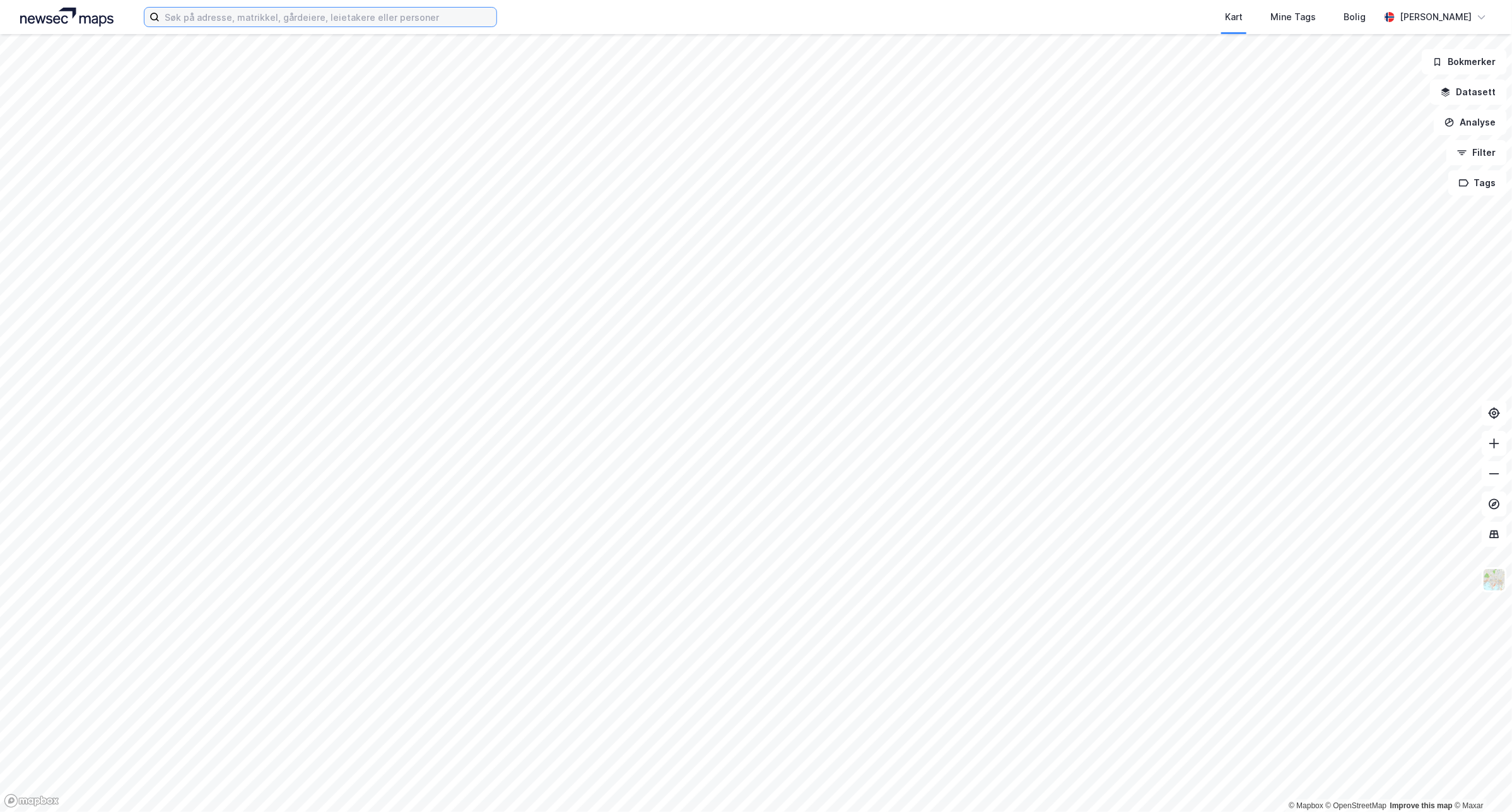
click at [457, 19] on input at bounding box center [328, 18] width 337 height 19
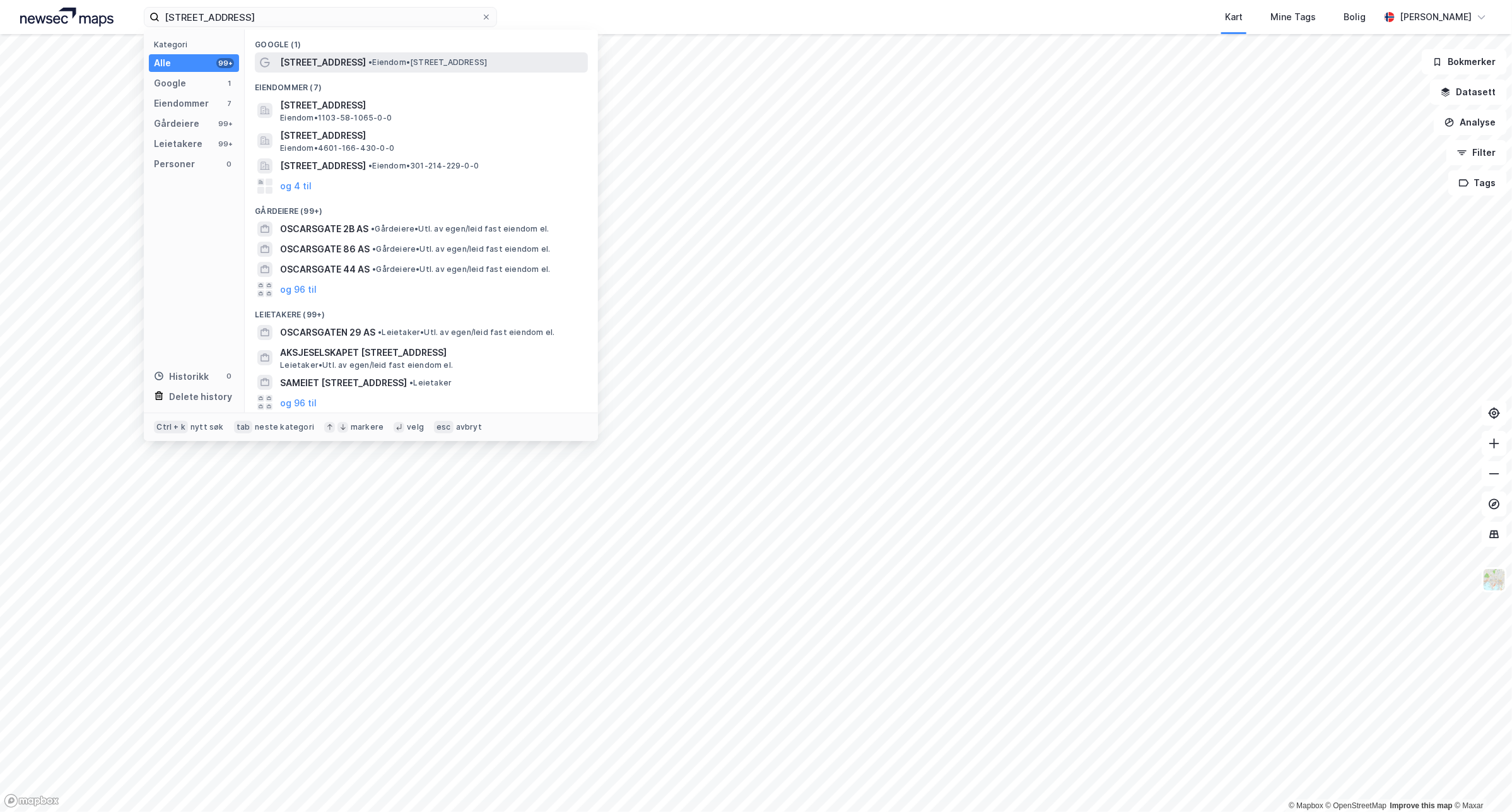
click at [307, 68] on span "Oscars gate 20" at bounding box center [323, 62] width 86 height 15
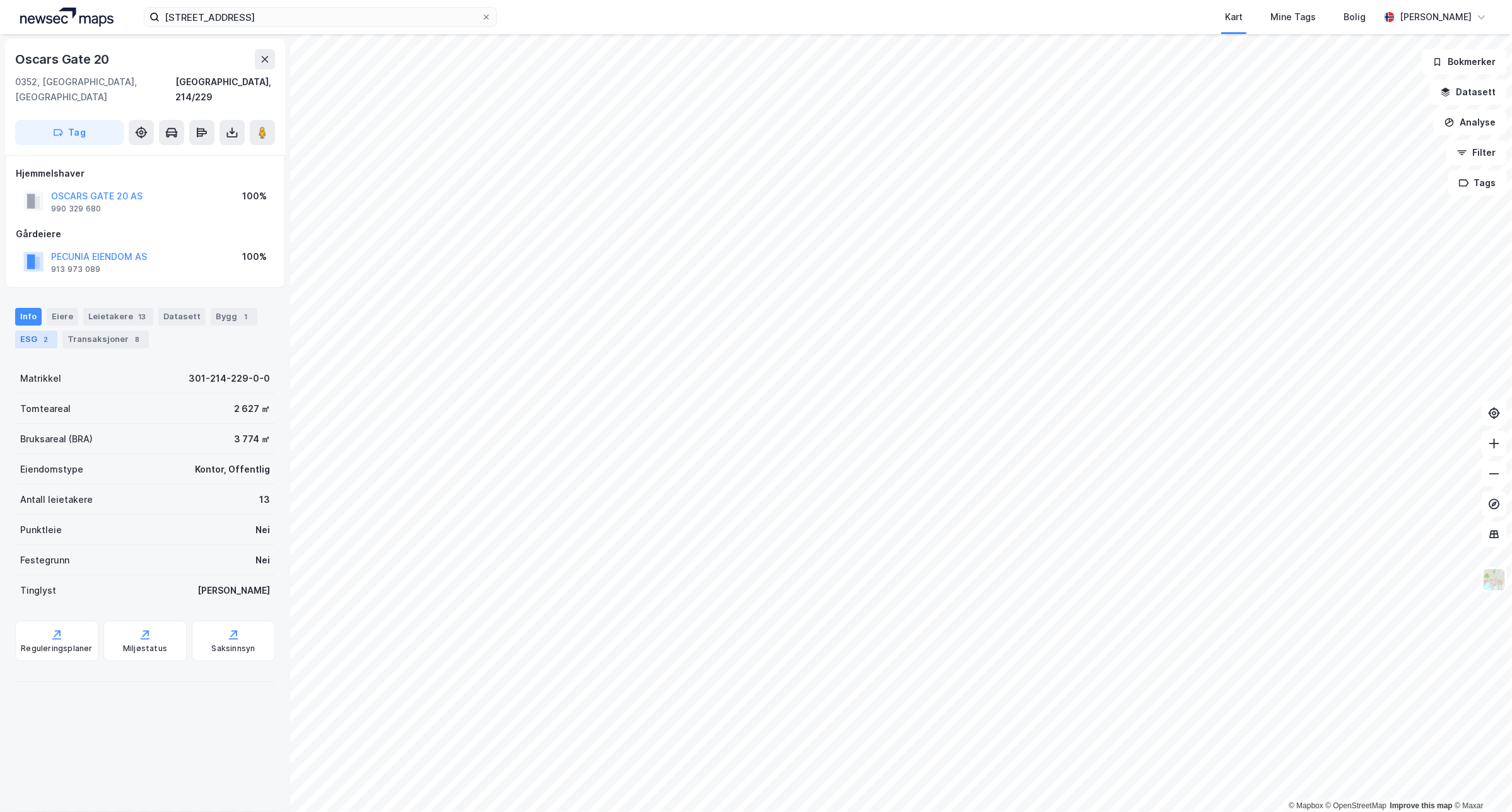
click at [43, 333] on div "2" at bounding box center [46, 339] width 12 height 12
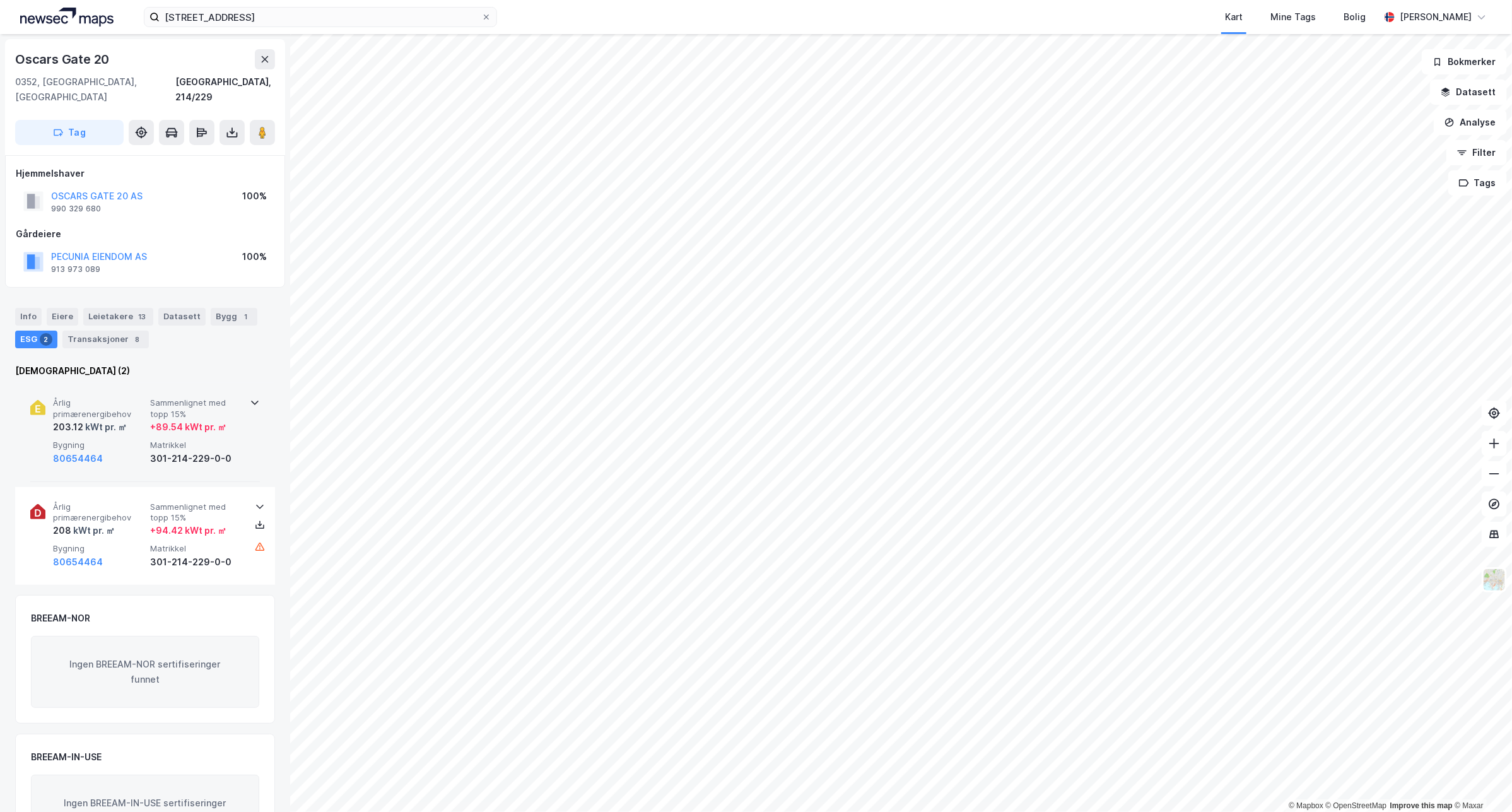
click at [257, 383] on div "Årlig primærenergibehov 203.12 kWt pr. ㎡ Sammenlignet med topp 15% + 89.54 kWt …" at bounding box center [145, 432] width 260 height 98
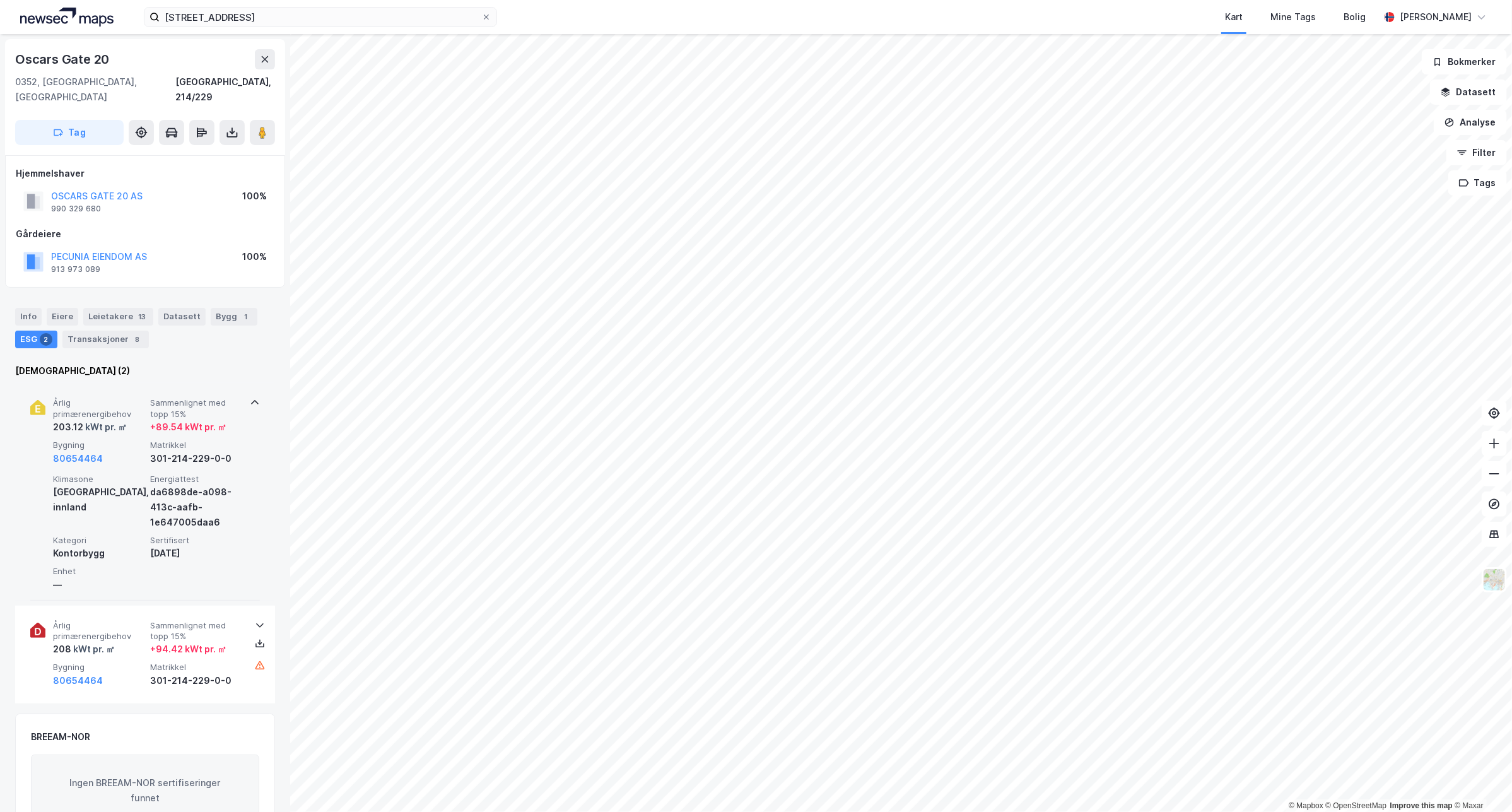
click at [257, 386] on div "Årlig primærenergibehov 203.12 kWt pr. ㎡ Sammenlignet med topp 15% + 89.54 kWt …" at bounding box center [145, 491] width 260 height 217
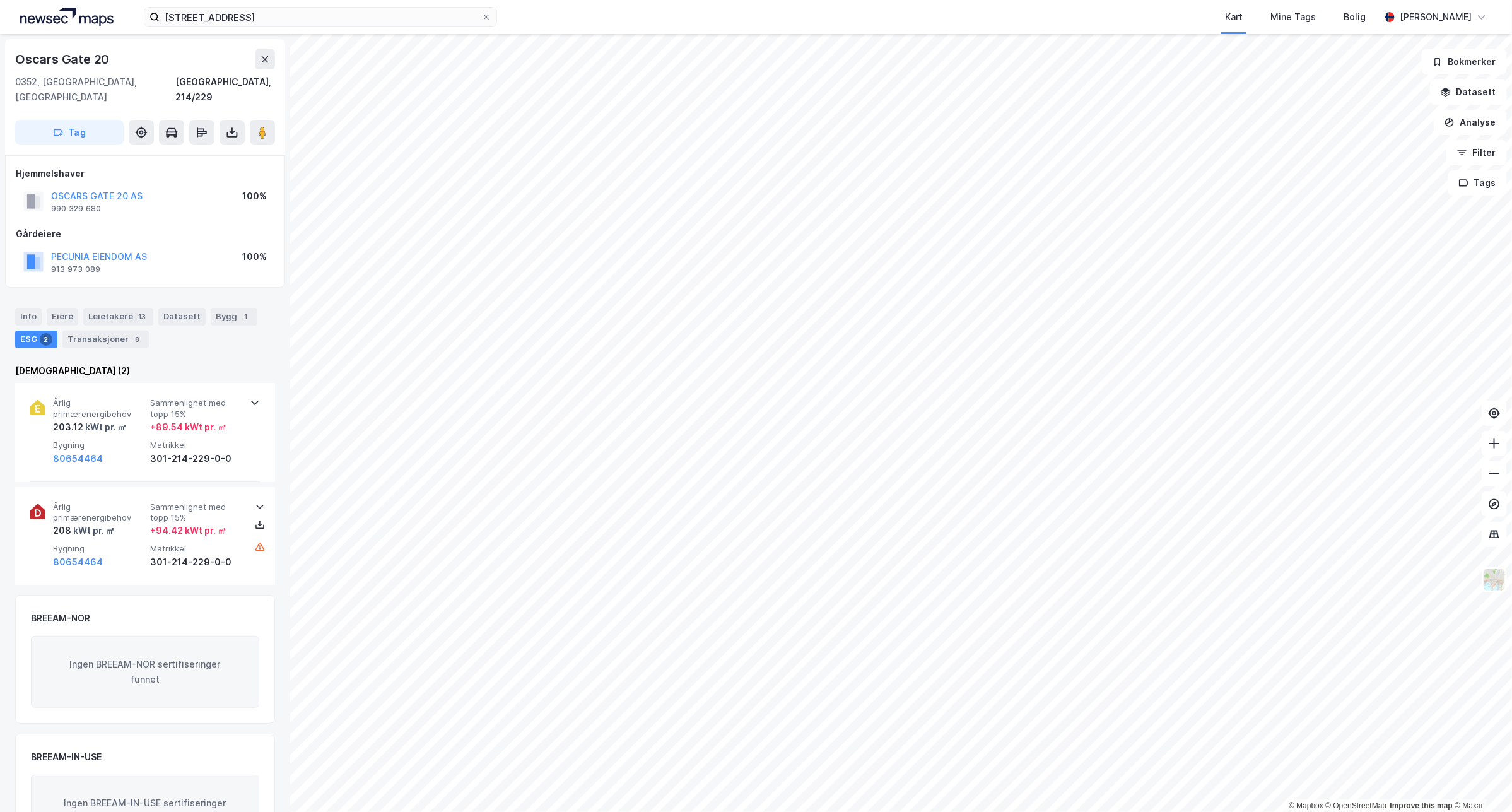
click at [278, 5] on div "oscarsgate 20 Kart Mine Tags Bolig Sander Helseth" at bounding box center [756, 17] width 1512 height 34
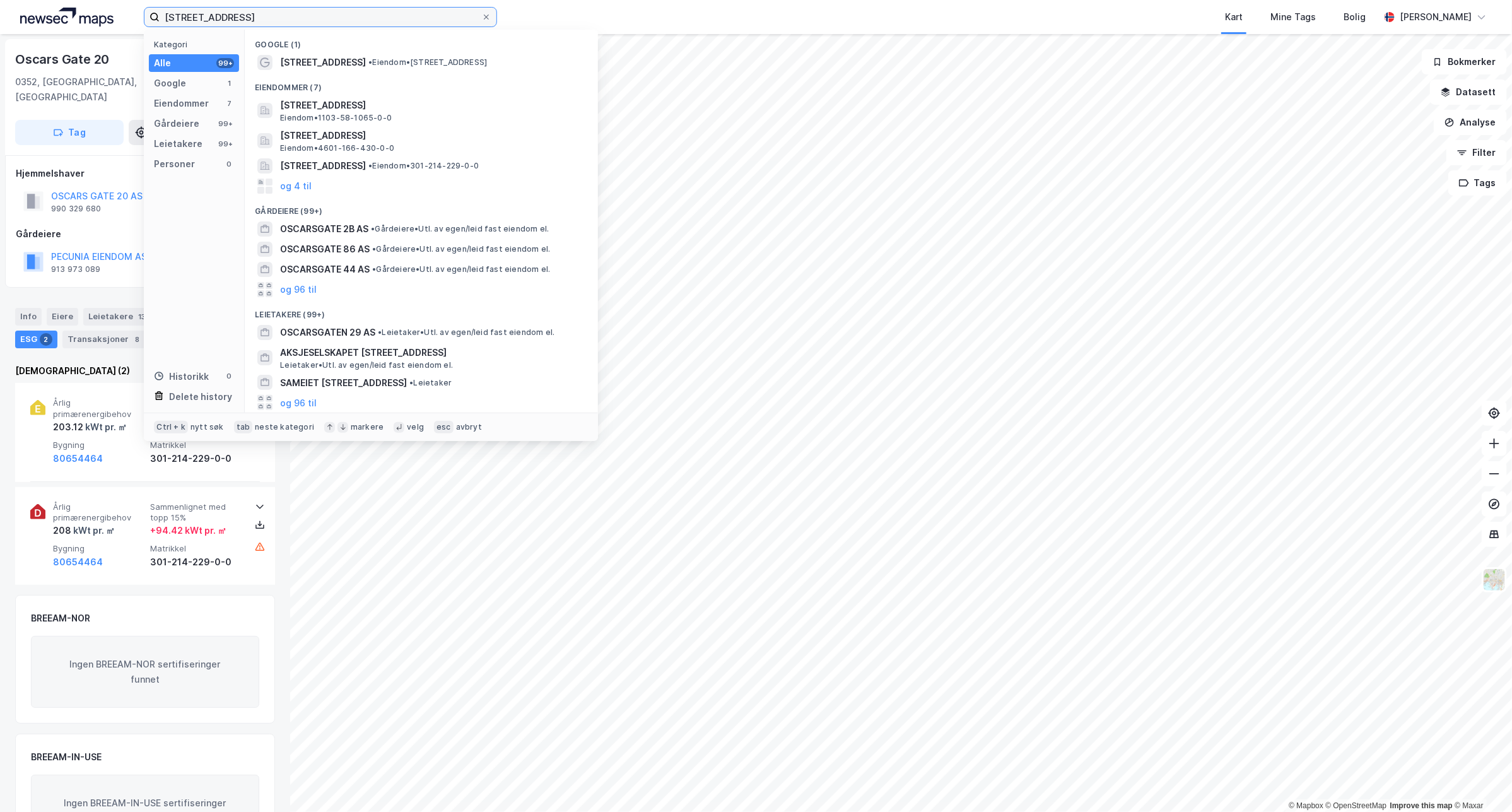
drag, startPoint x: 273, startPoint y: 17, endPoint x: 275, endPoint y: 11, distance: 6.3
click at [273, 17] on input "oscarsgate 20" at bounding box center [320, 18] width 322 height 19
click at [275, 11] on input "oscarsgate 20" at bounding box center [320, 18] width 322 height 19
click at [276, 10] on input "oscarsgate 20" at bounding box center [320, 18] width 322 height 19
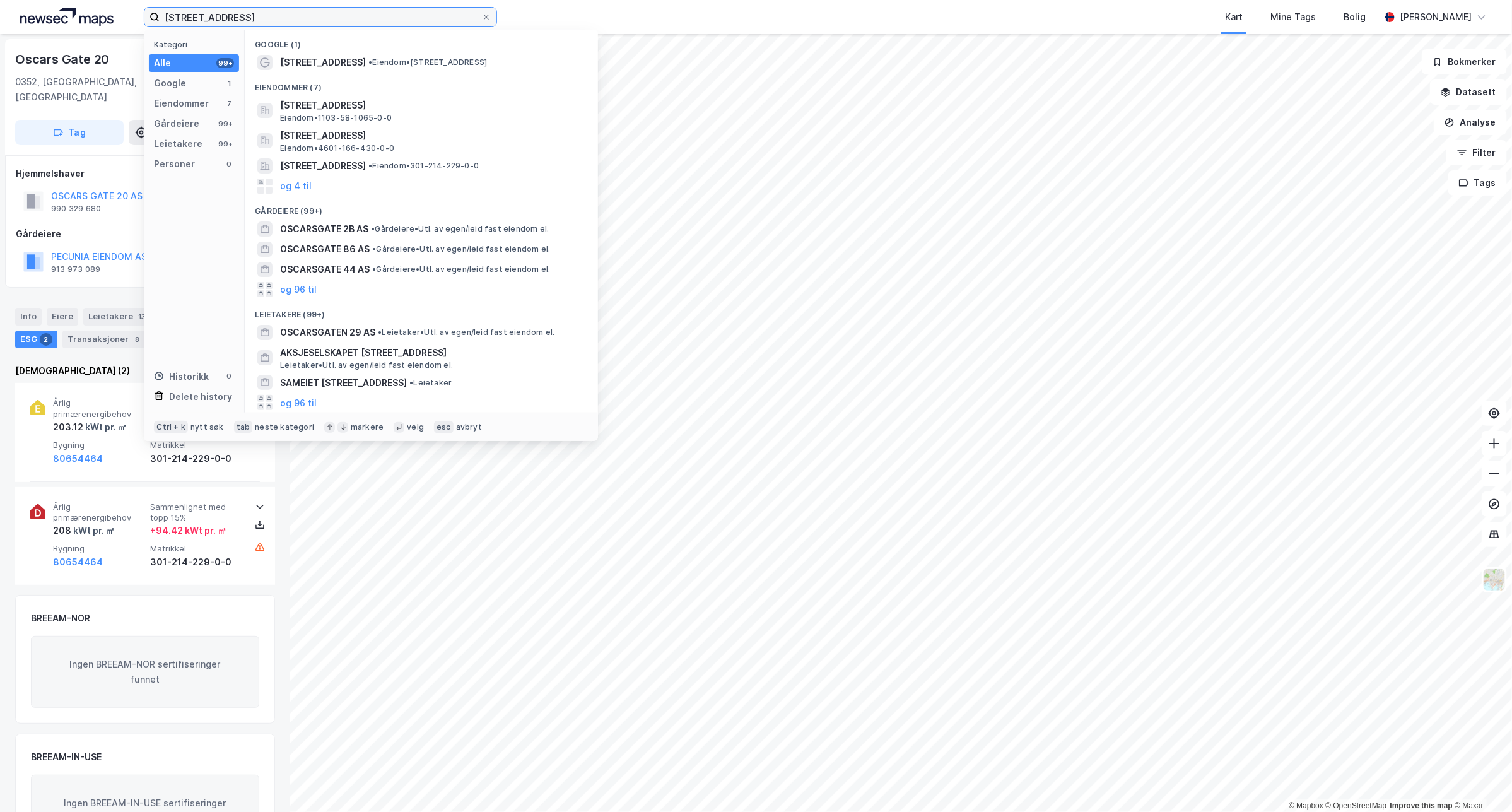
click at [268, 22] on input "oscarsgate 20" at bounding box center [320, 18] width 322 height 19
click at [267, 22] on input "oscarsgate 20" at bounding box center [320, 18] width 322 height 19
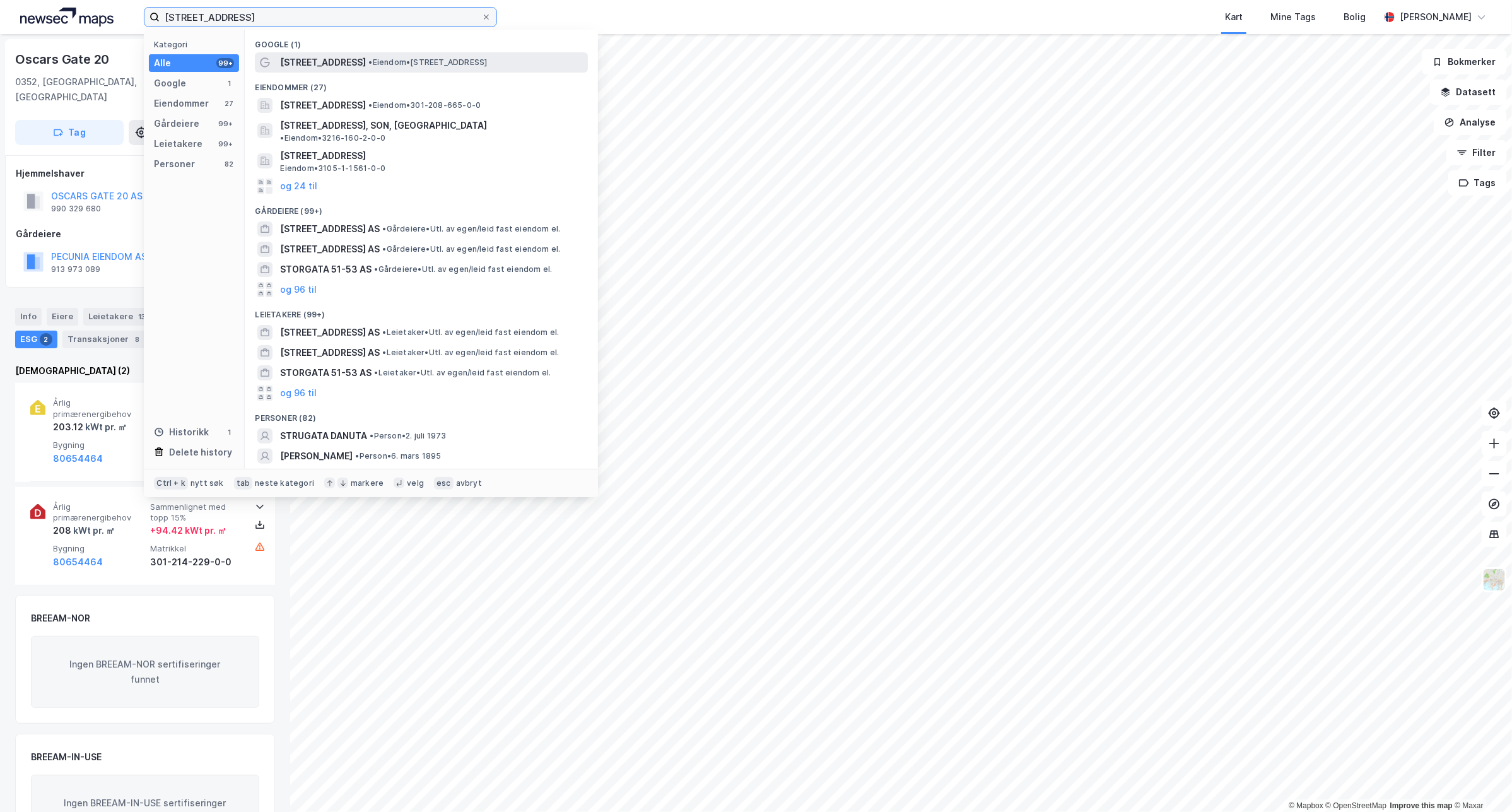
type input "storgata 51"
click at [407, 60] on span "• Eiendom • Storgata 51, 0182 Oslo" at bounding box center [427, 61] width 118 height 10
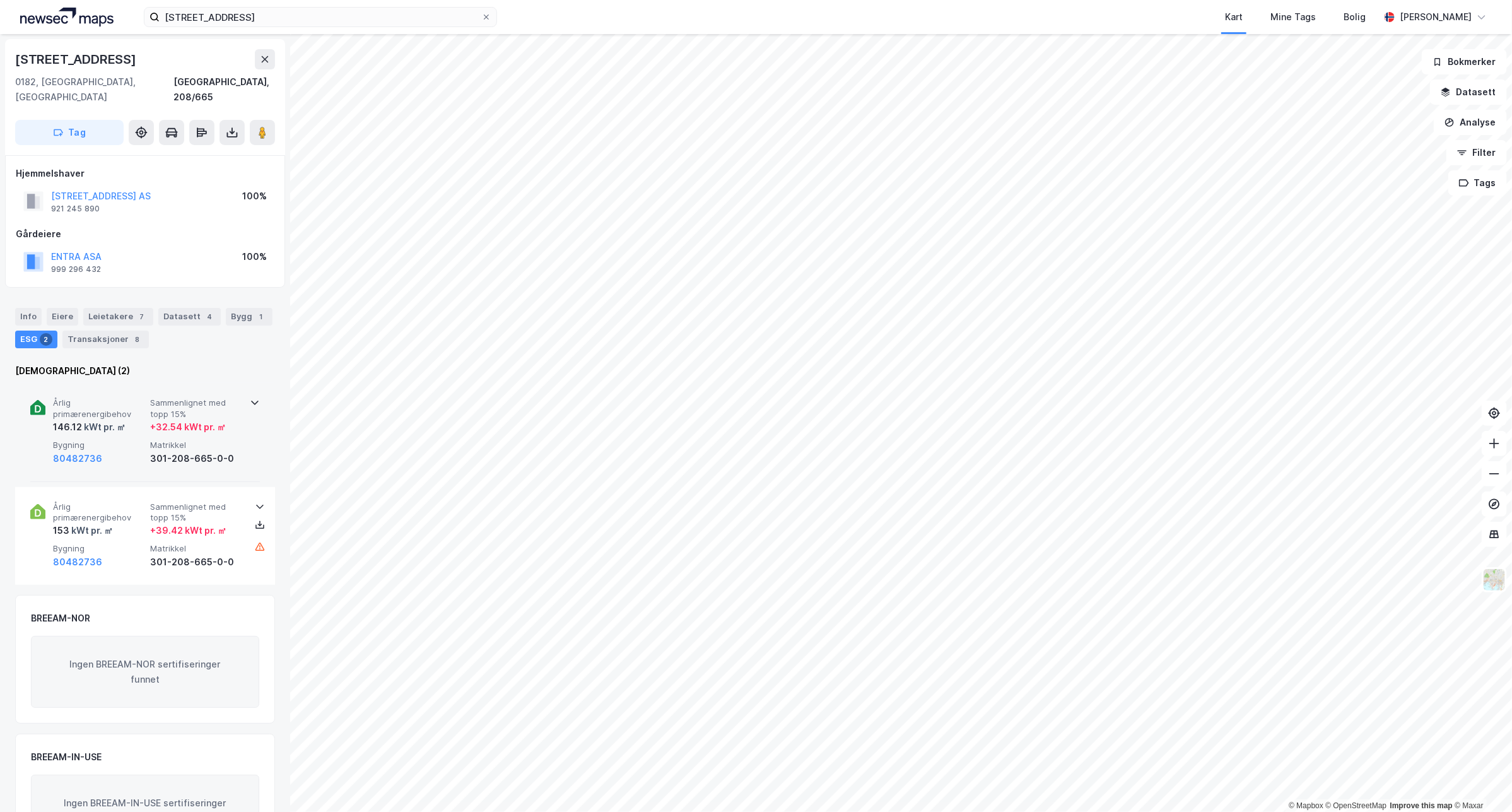
click at [254, 395] on div "Årlig primærenergibehov 146.12 kWt pr. ㎡ Sammenlignet med topp 15% + 32.54 kWt …" at bounding box center [145, 432] width 230 height 98
